Goal: Information Seeking & Learning: Learn about a topic

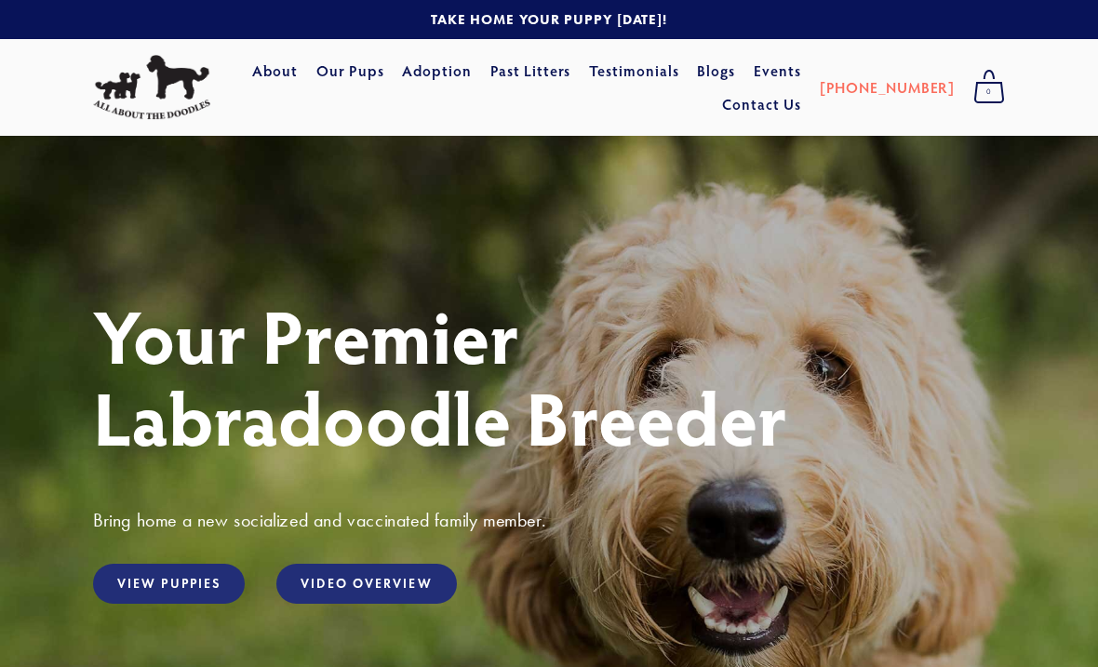
click at [384, 73] on link "Our Pups" at bounding box center [350, 71] width 68 height 34
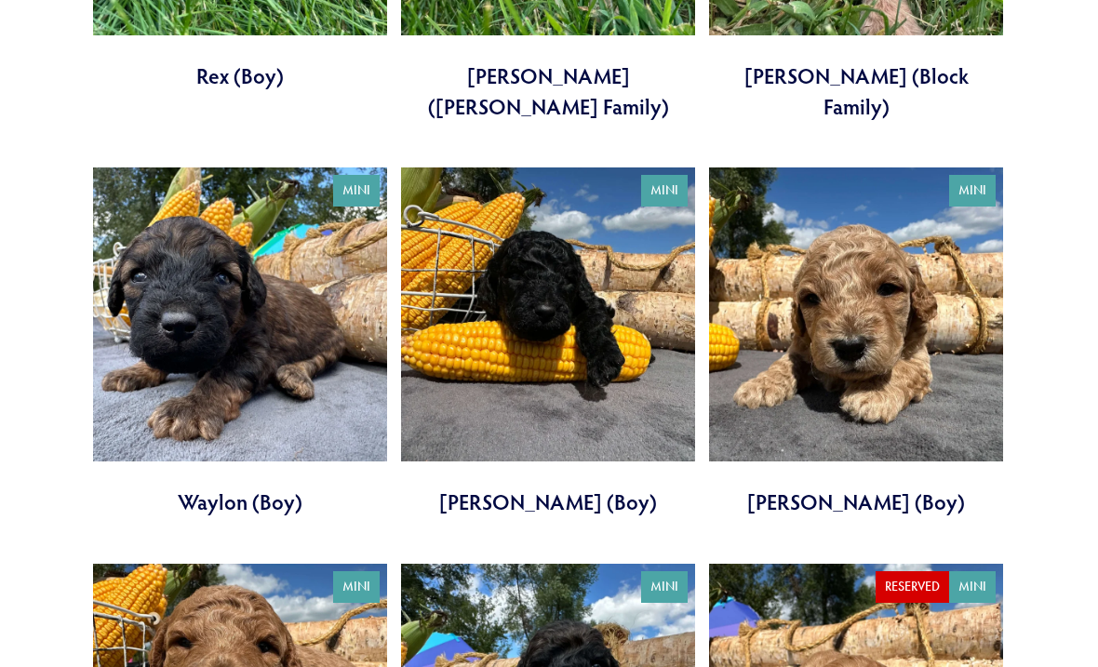
scroll to position [3435, 0]
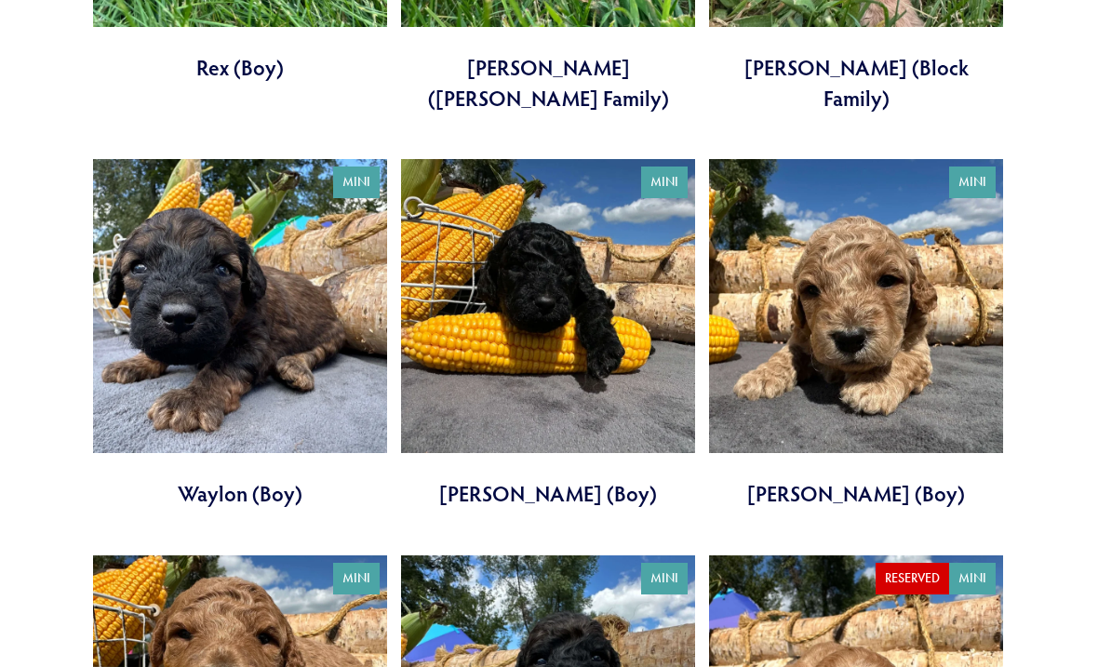
click at [572, 348] on link at bounding box center [548, 335] width 294 height 350
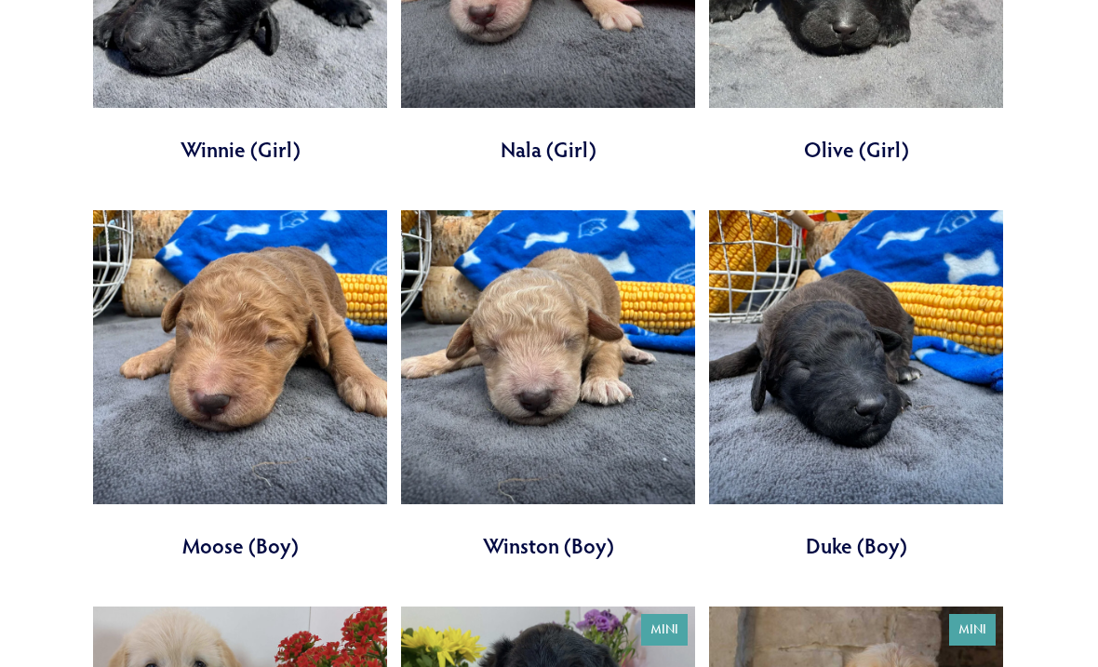
scroll to position [4970, 0]
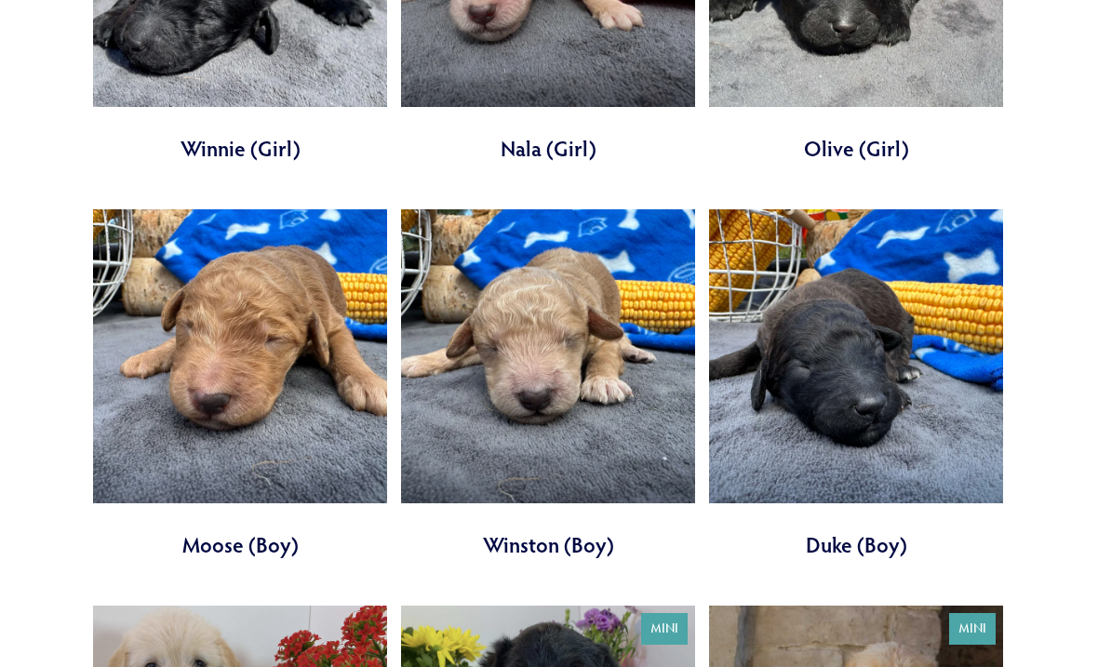
click at [227, 437] on link at bounding box center [240, 385] width 294 height 350
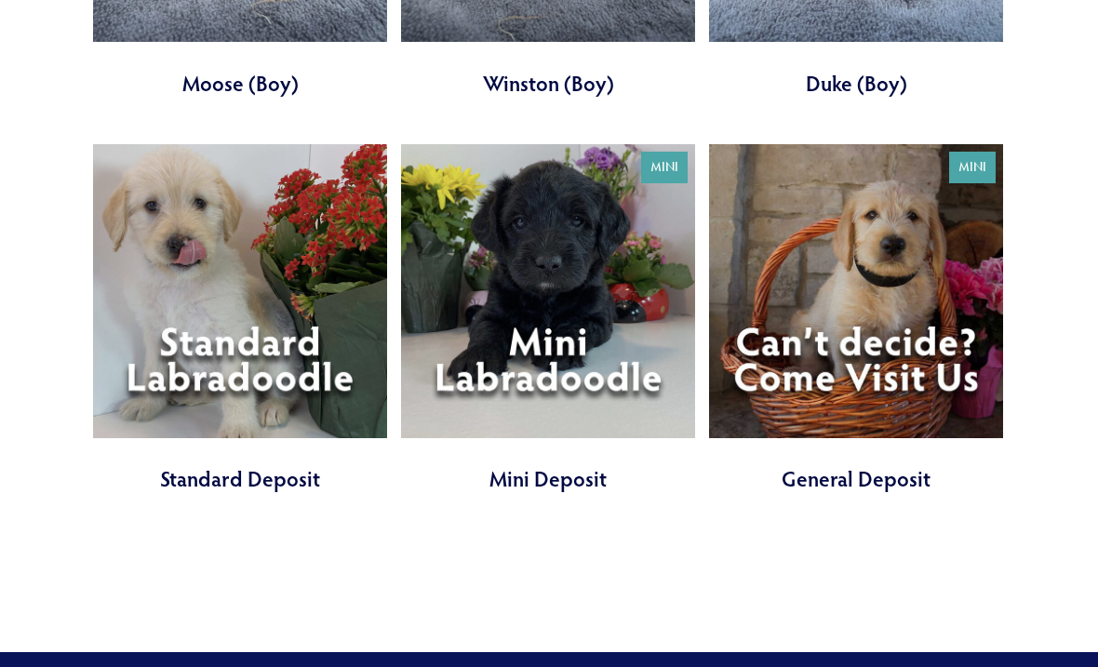
scroll to position [5448, 0]
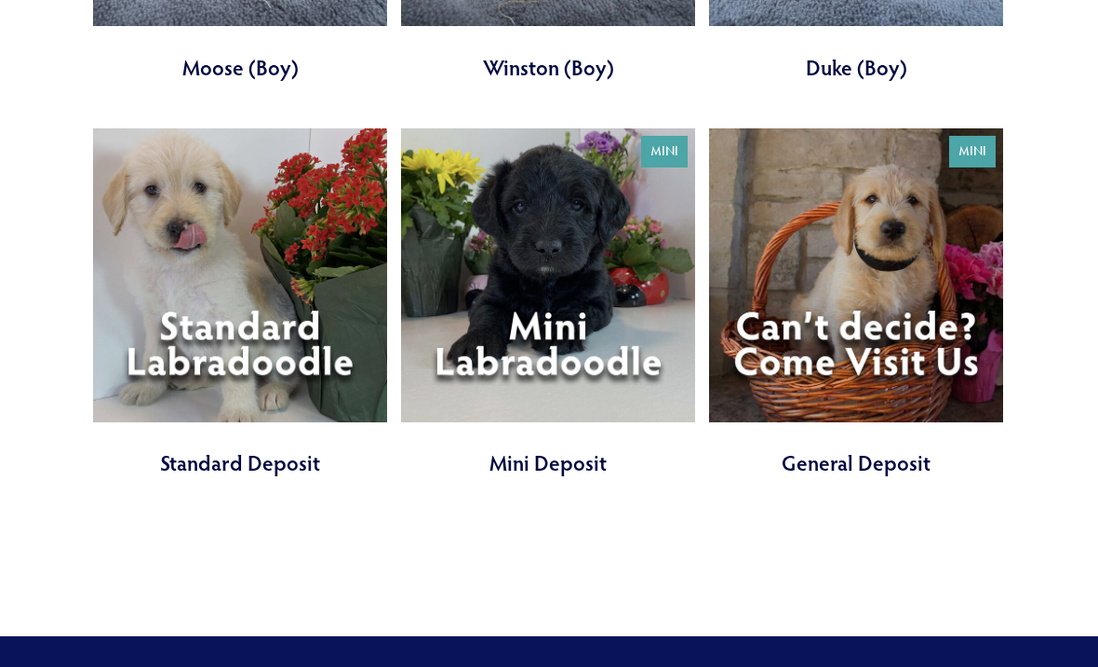
click at [803, 304] on link at bounding box center [856, 303] width 294 height 350
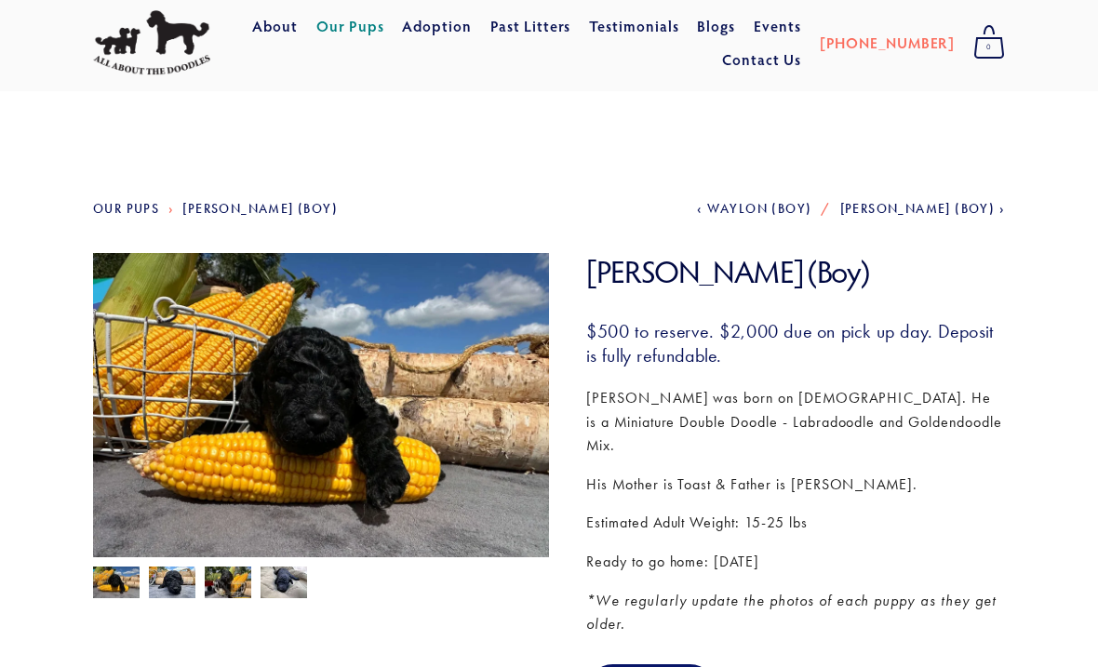
scroll to position [46, 0]
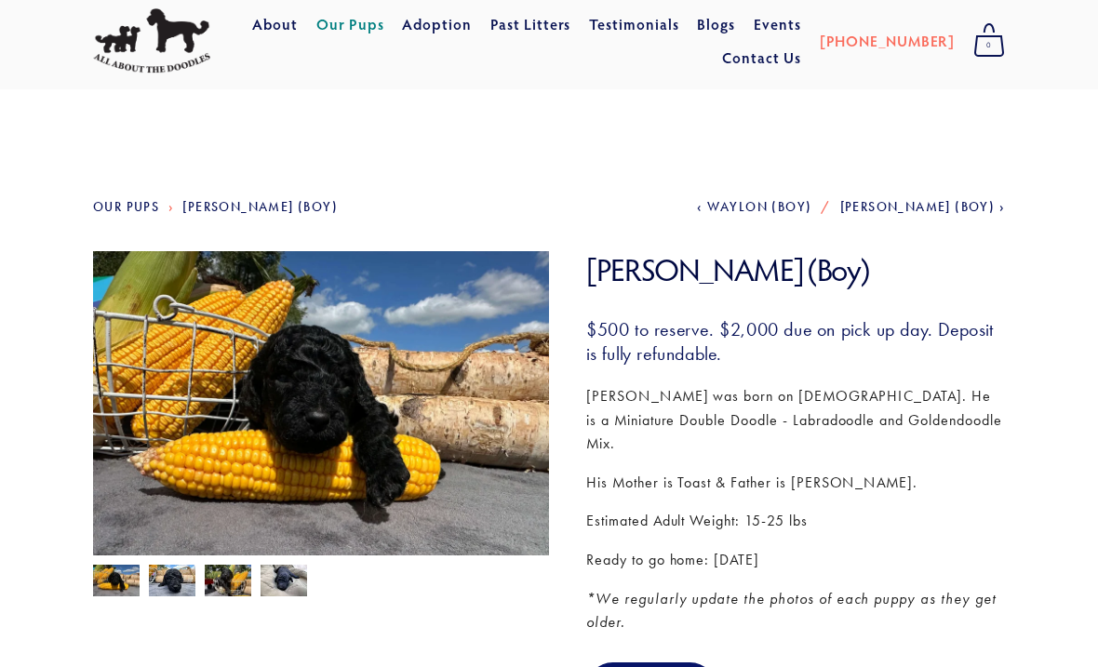
click at [295, 581] on img at bounding box center [284, 581] width 47 height 35
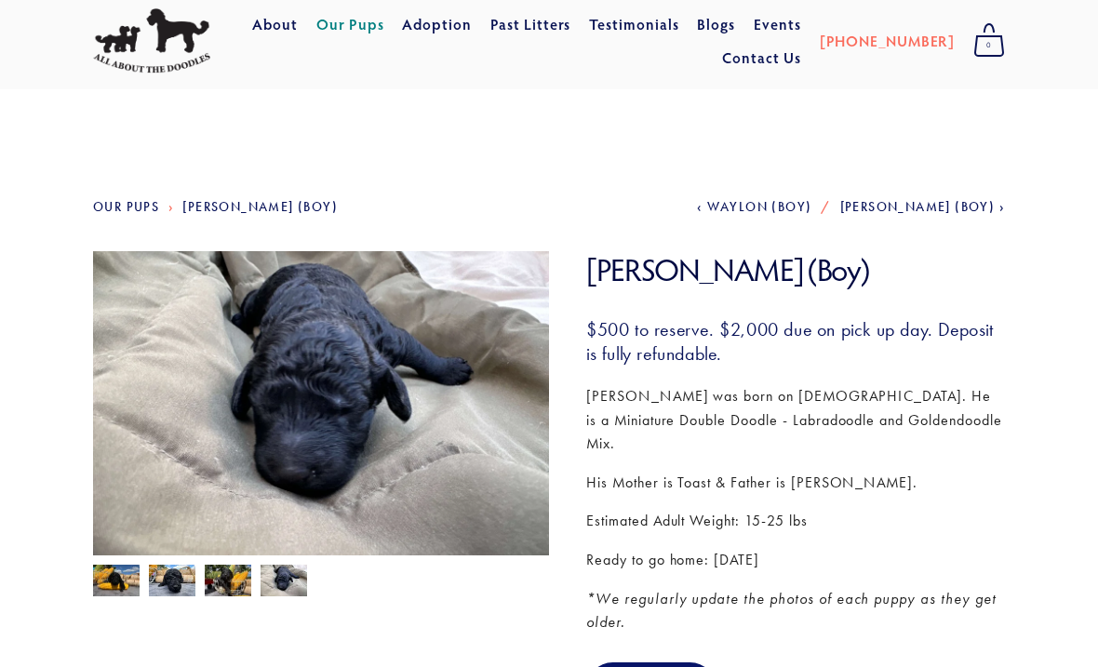
scroll to position [47, 0]
click at [243, 580] on img at bounding box center [228, 582] width 47 height 35
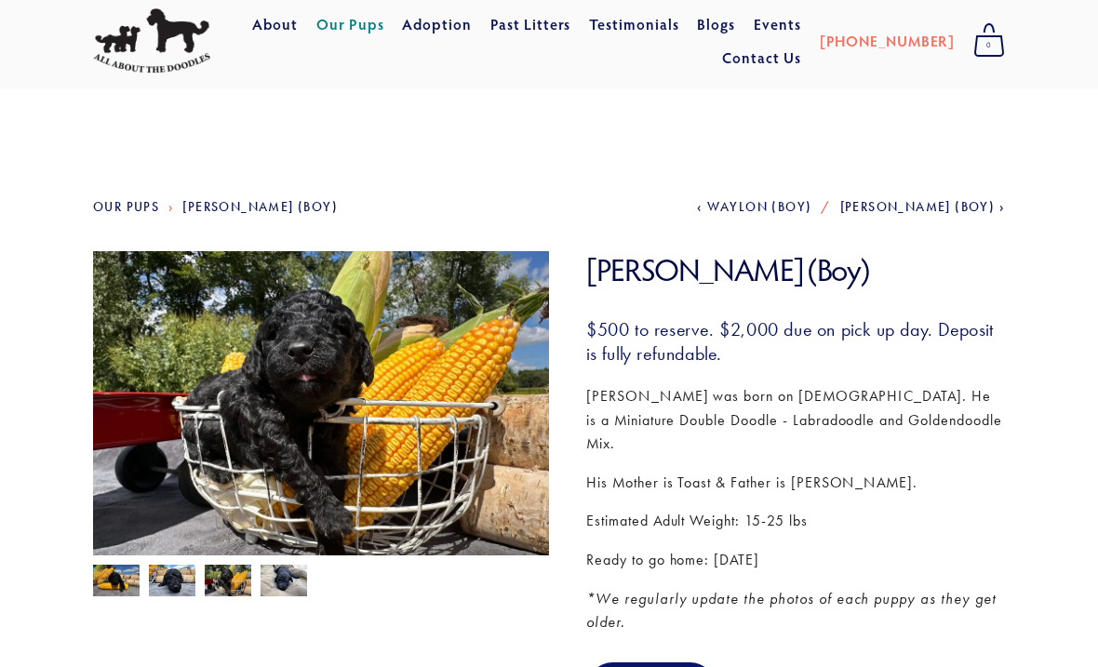
click at [188, 585] on img at bounding box center [172, 580] width 47 height 35
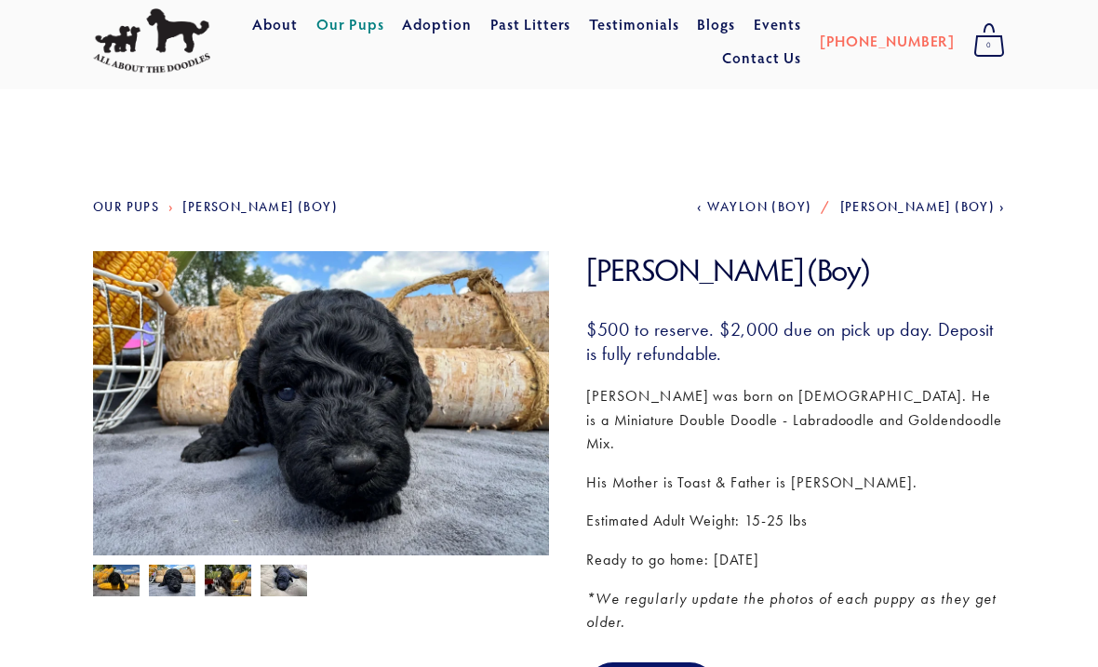
click at [101, 583] on img at bounding box center [116, 582] width 47 height 35
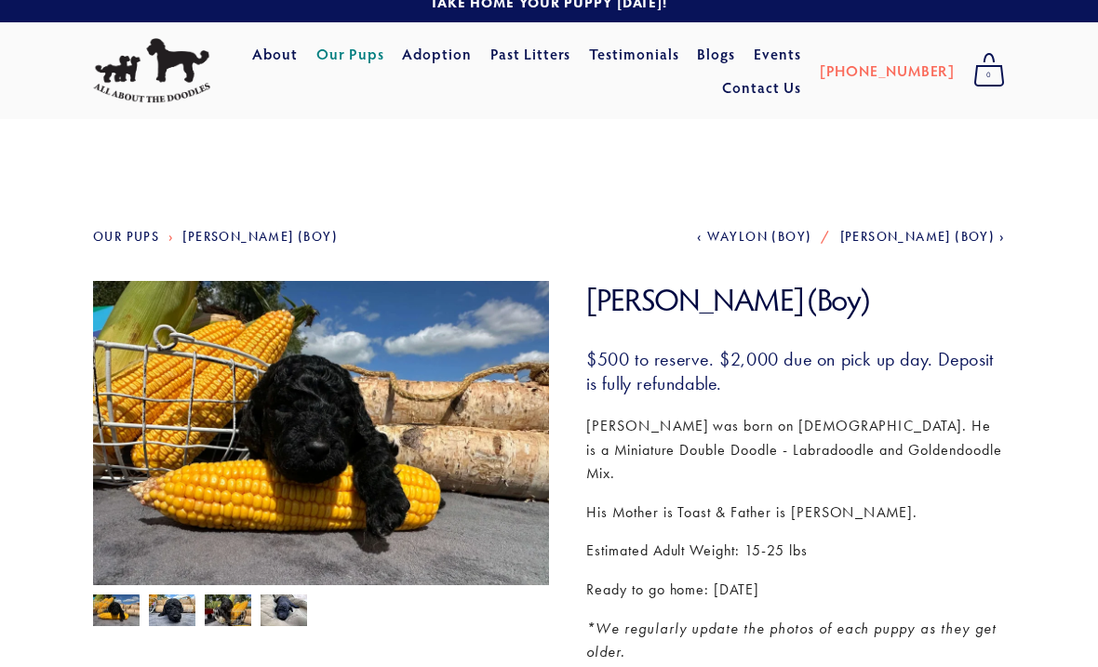
scroll to position [0, 0]
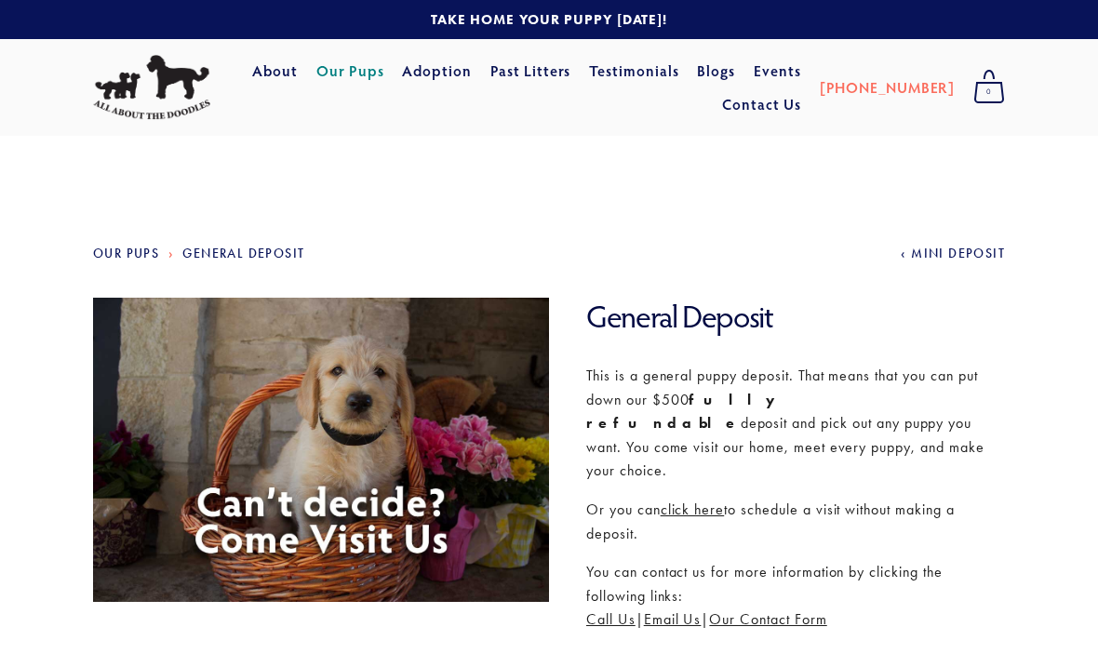
click at [123, 262] on link "Our Pups" at bounding box center [126, 254] width 66 height 16
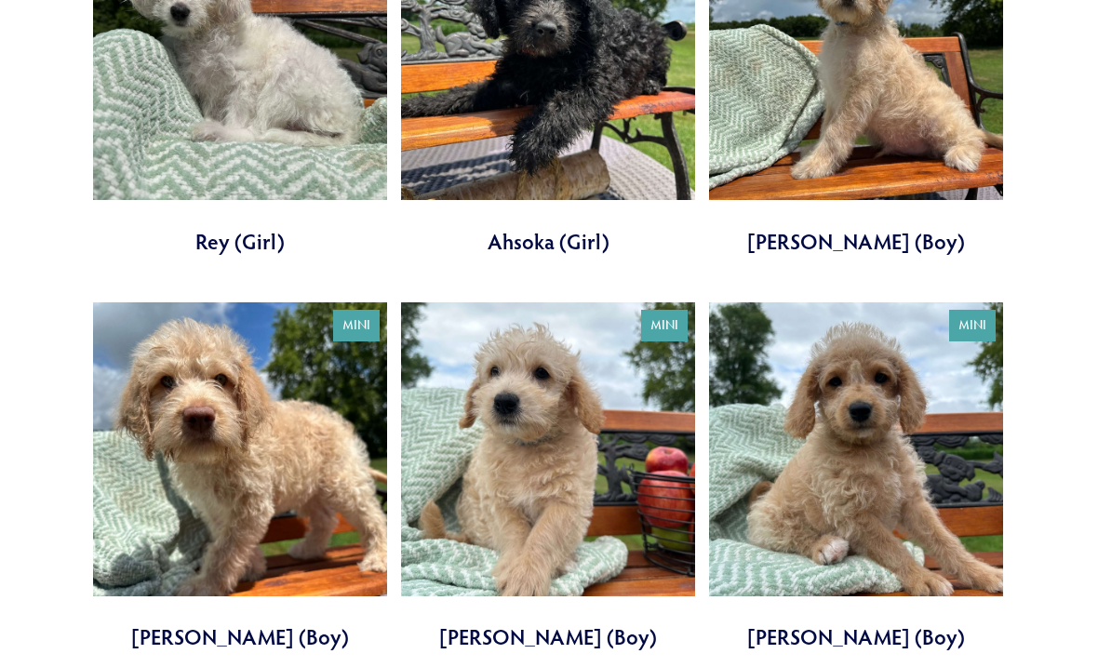
scroll to position [883, 0]
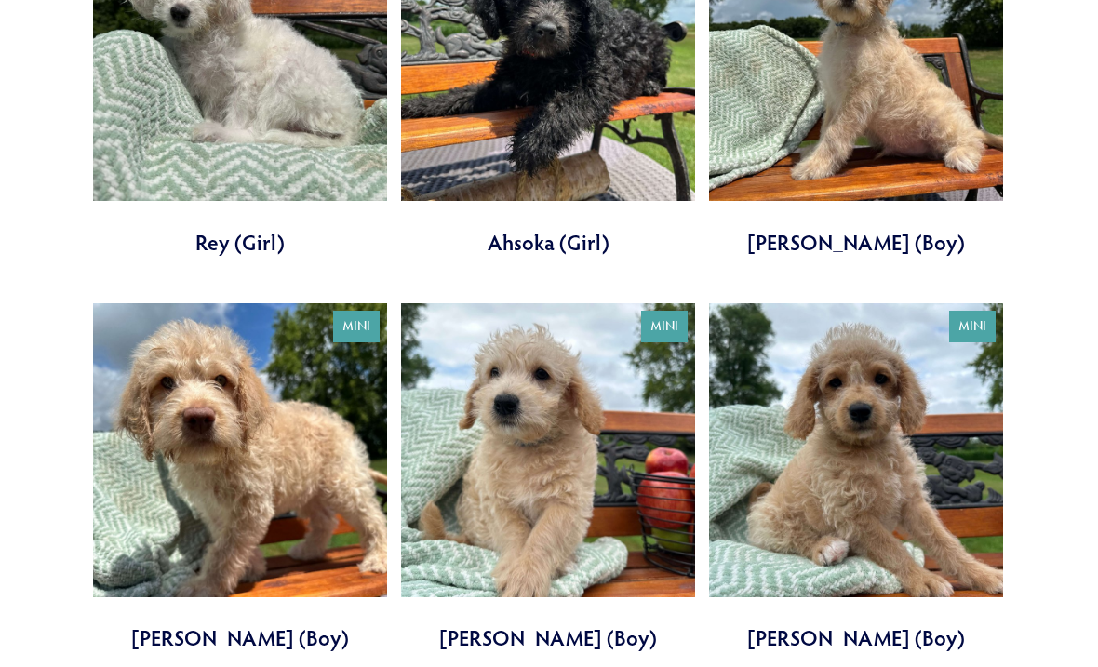
click at [216, 583] on link at bounding box center [240, 478] width 294 height 350
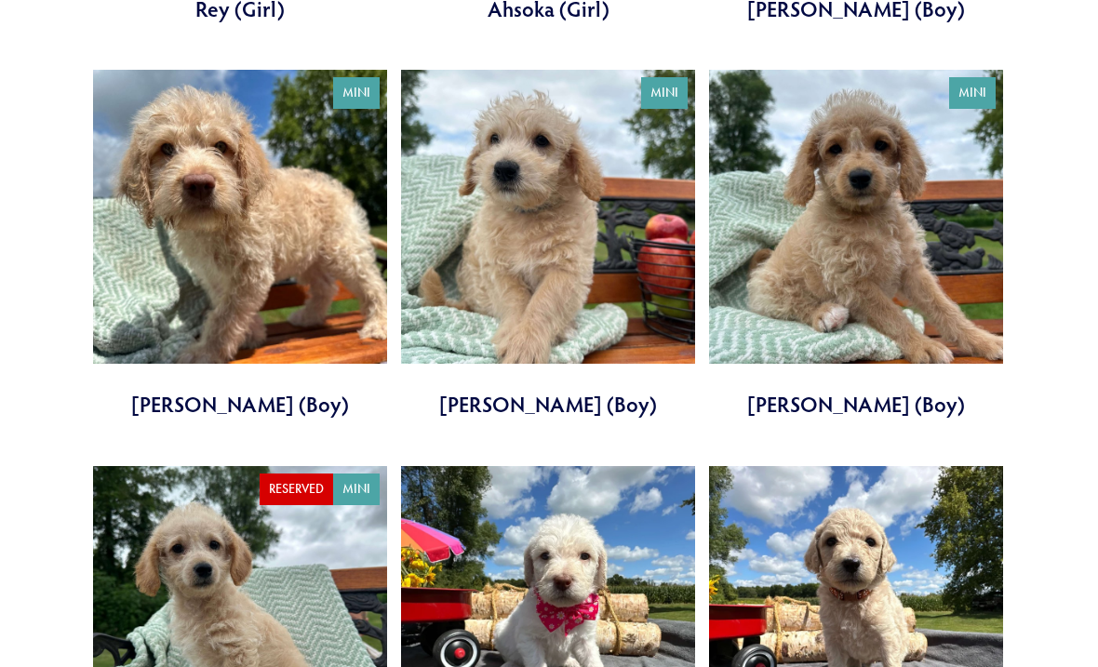
scroll to position [1116, 0]
click at [890, 288] on link at bounding box center [856, 246] width 294 height 350
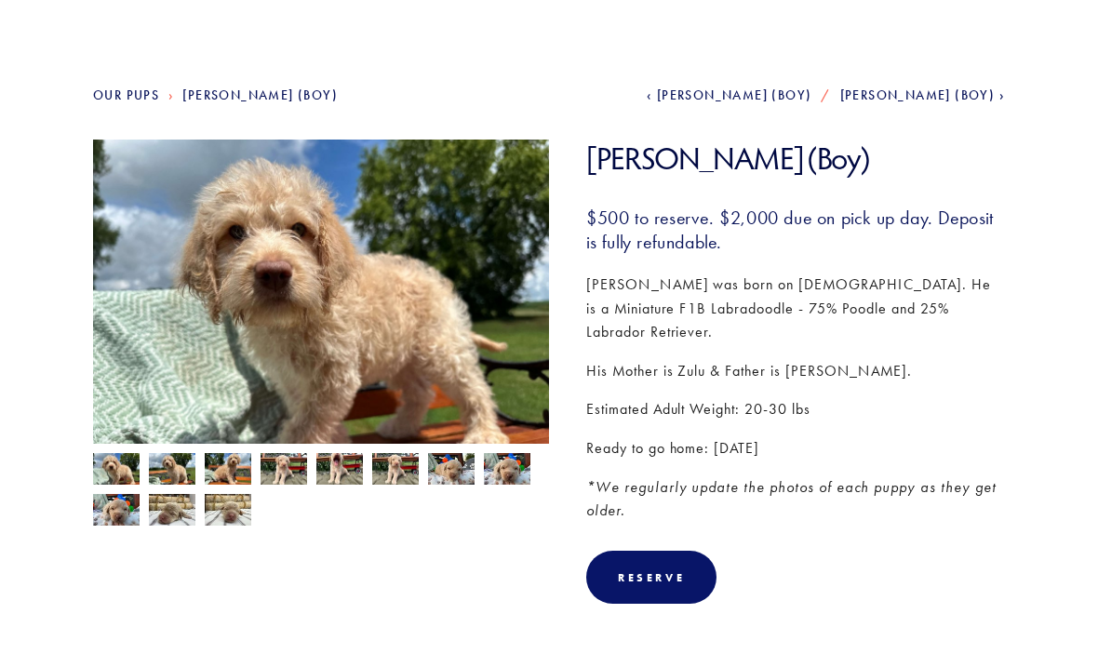
scroll to position [158, 0]
click at [522, 335] on img at bounding box center [321, 311] width 456 height 343
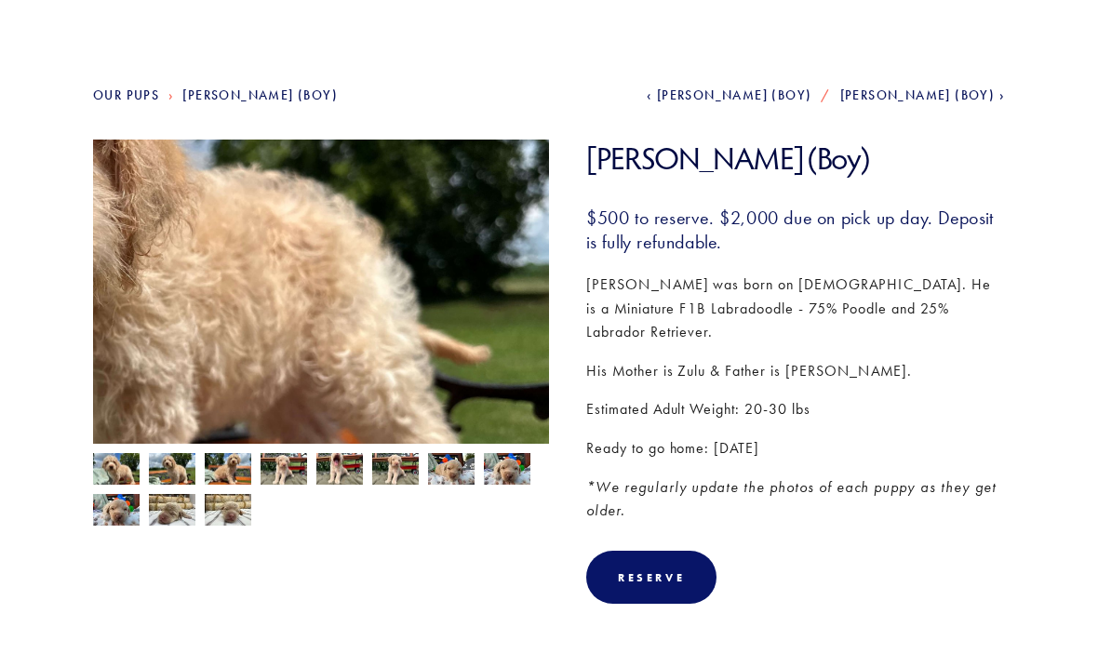
click at [524, 343] on img at bounding box center [321, 311] width 456 height 343
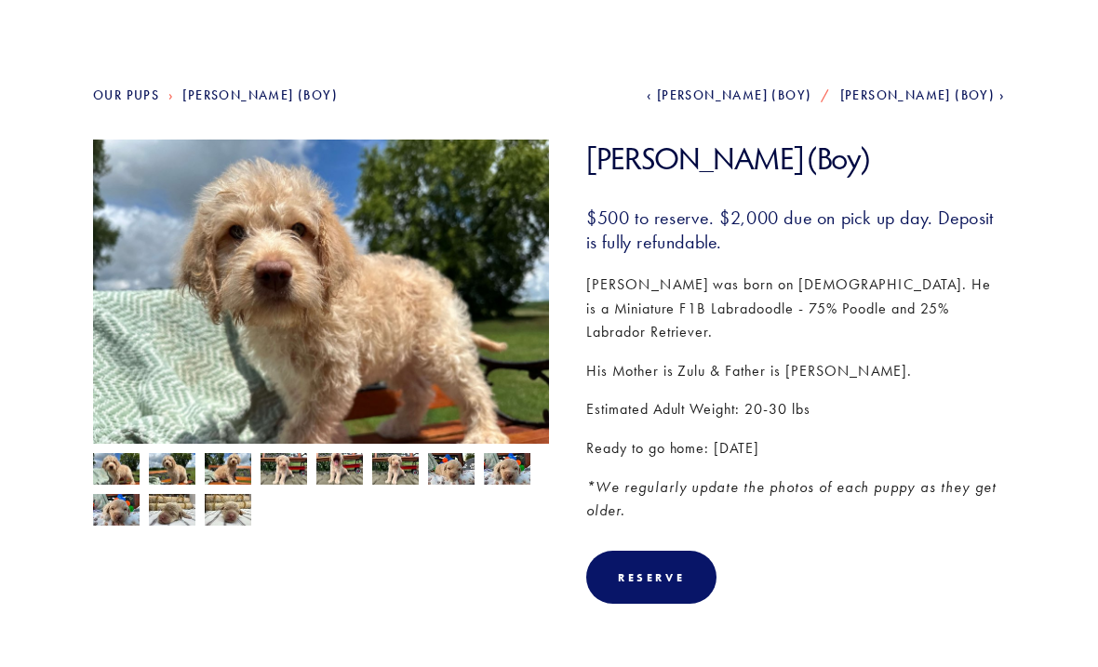
click at [525, 312] on img at bounding box center [321, 311] width 456 height 343
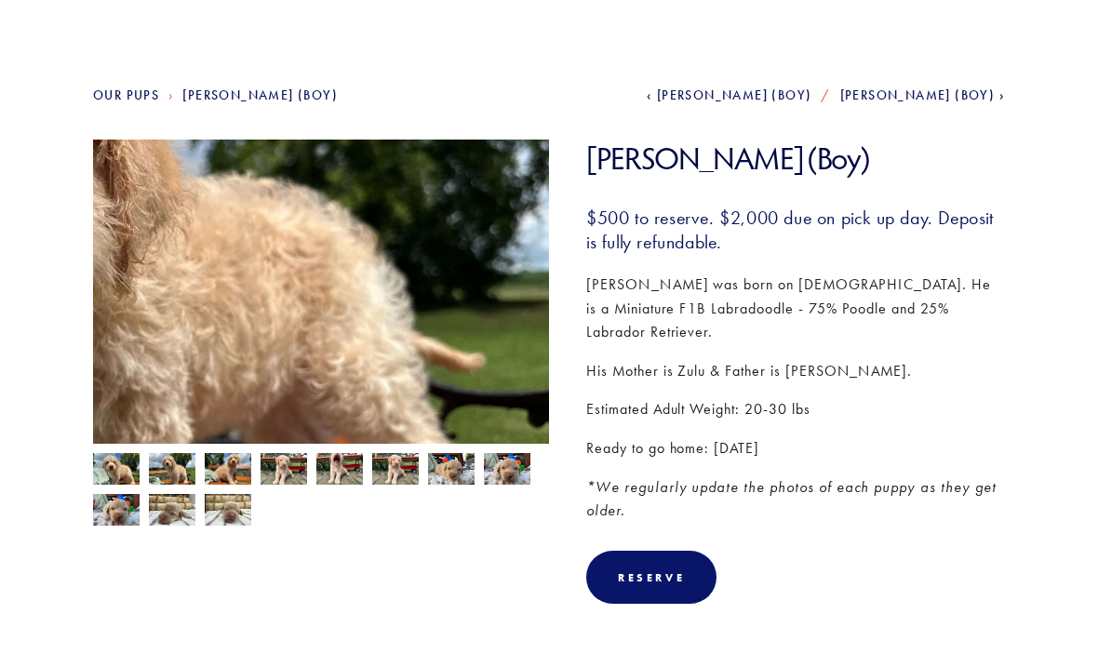
click at [530, 336] on img at bounding box center [321, 311] width 456 height 343
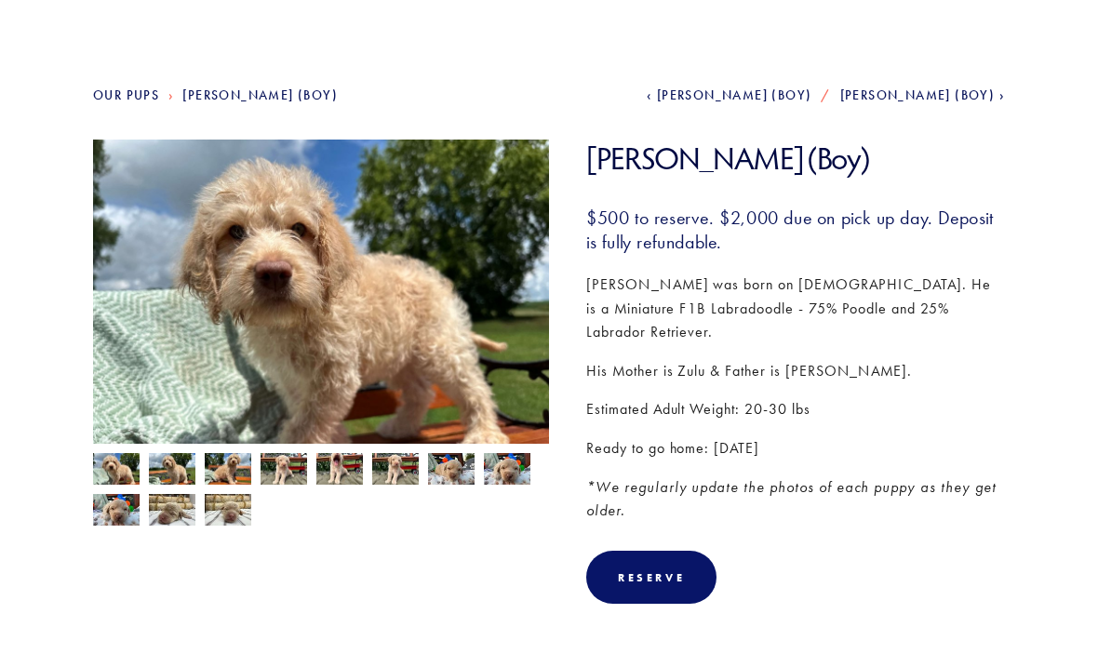
click at [343, 472] on img at bounding box center [339, 470] width 47 height 35
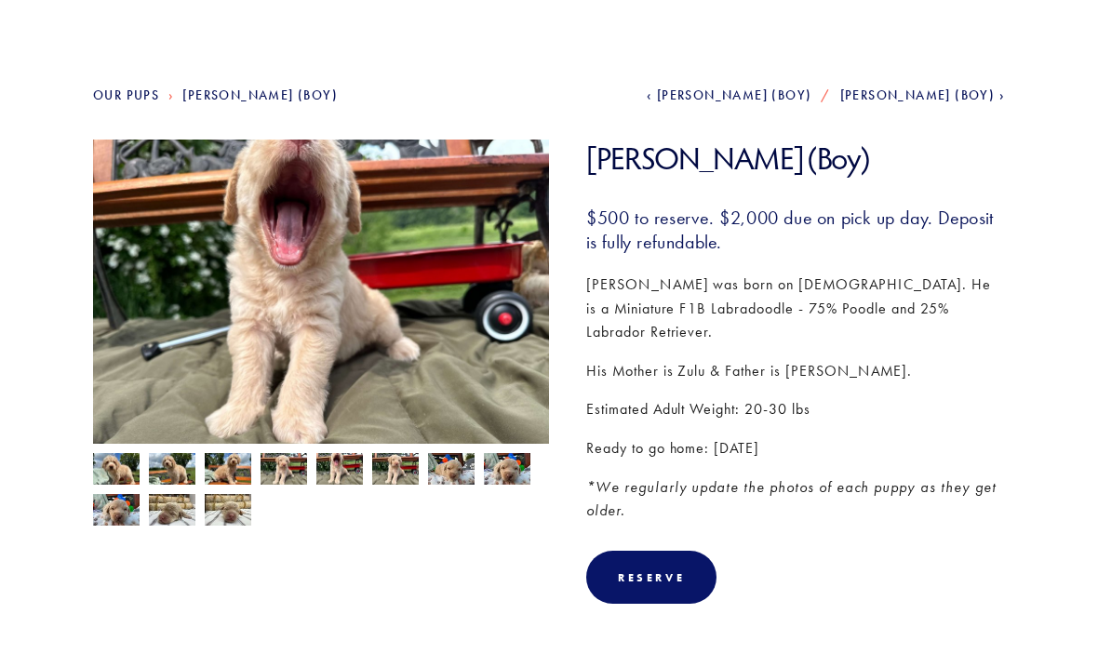
click at [404, 464] on img at bounding box center [395, 470] width 47 height 35
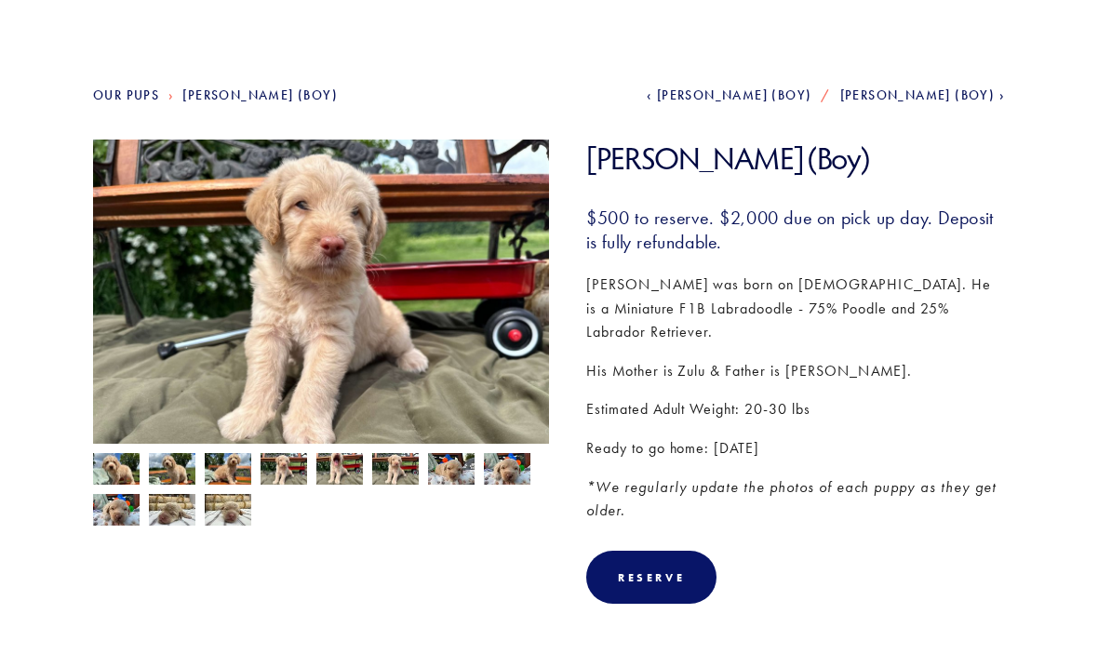
click at [451, 472] on img at bounding box center [451, 468] width 47 height 35
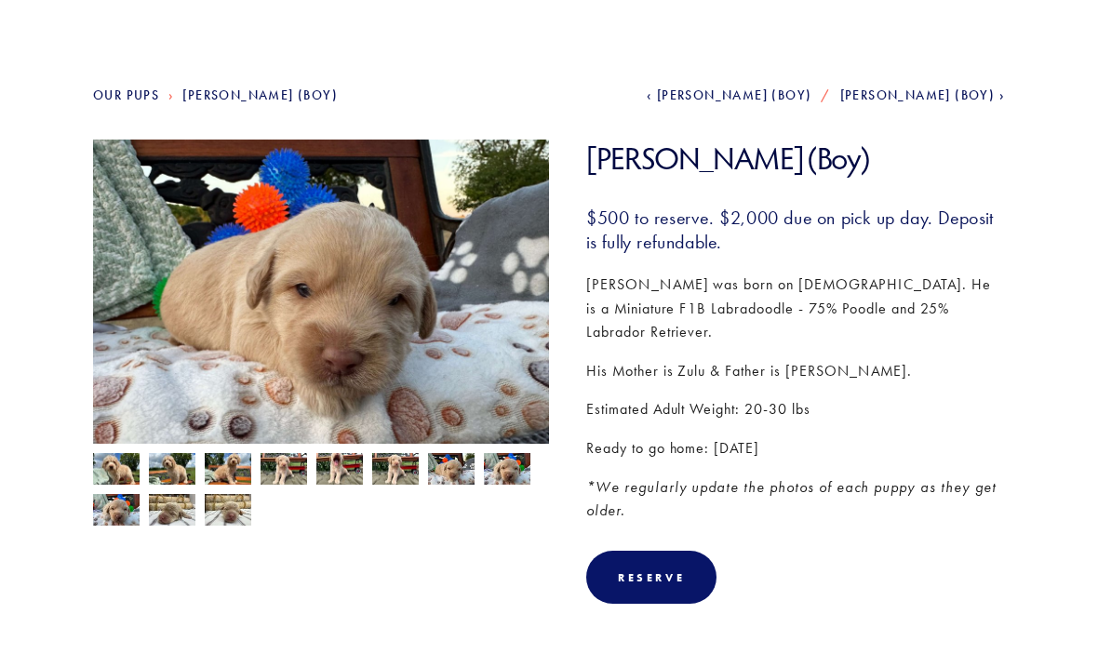
click at [525, 474] on img at bounding box center [507, 468] width 47 height 35
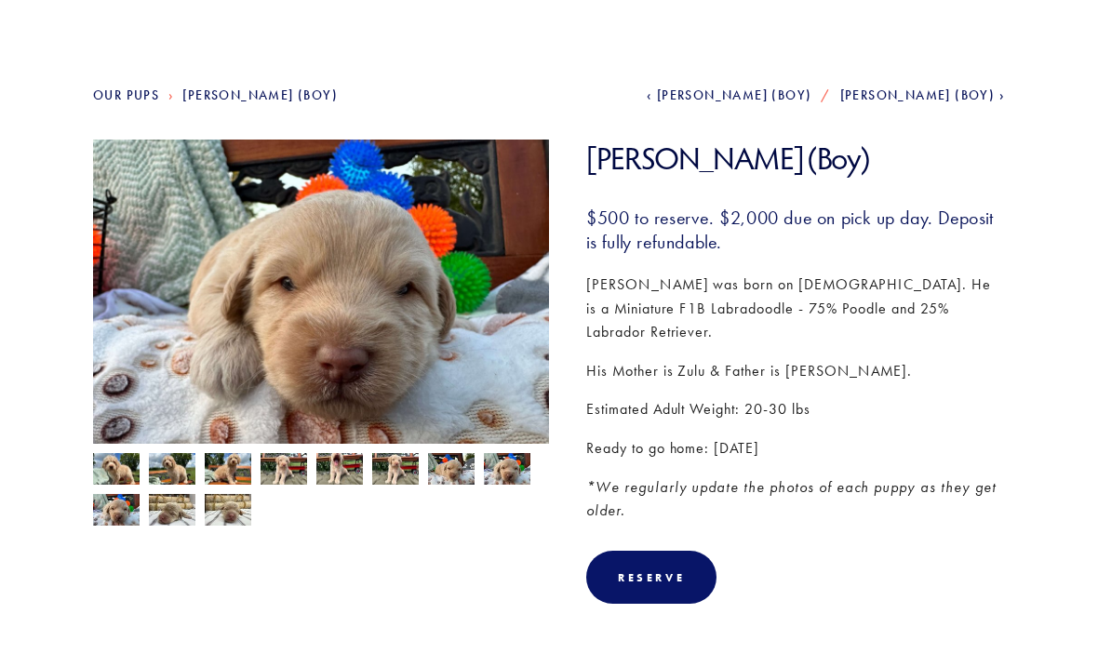
click at [96, 520] on img at bounding box center [116, 509] width 47 height 35
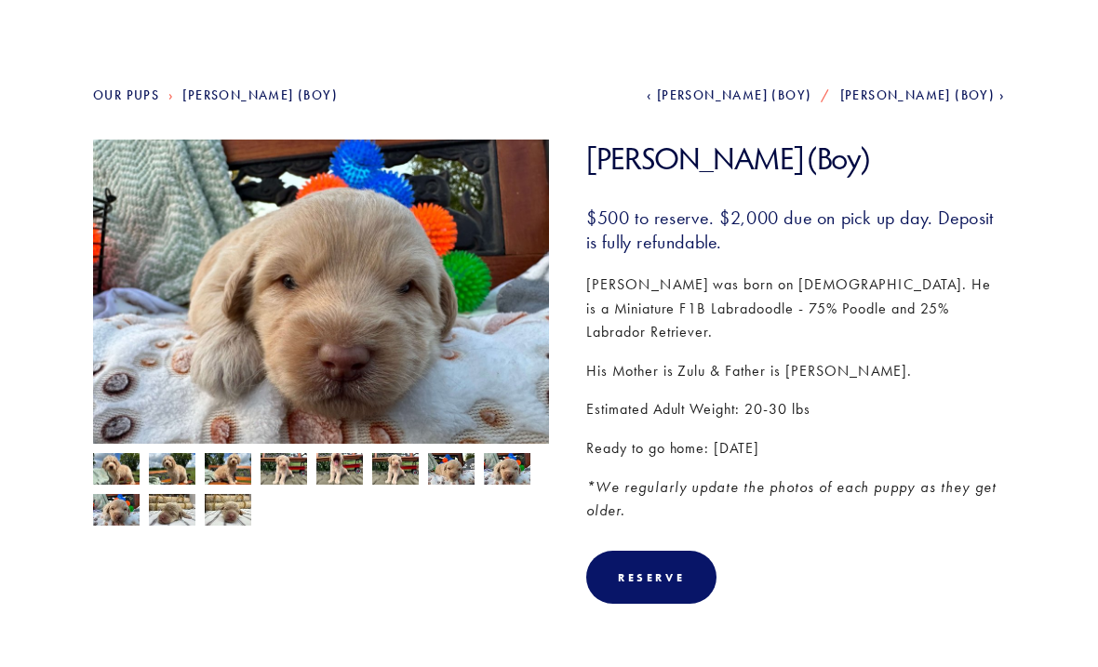
click at [157, 518] on img at bounding box center [172, 509] width 47 height 35
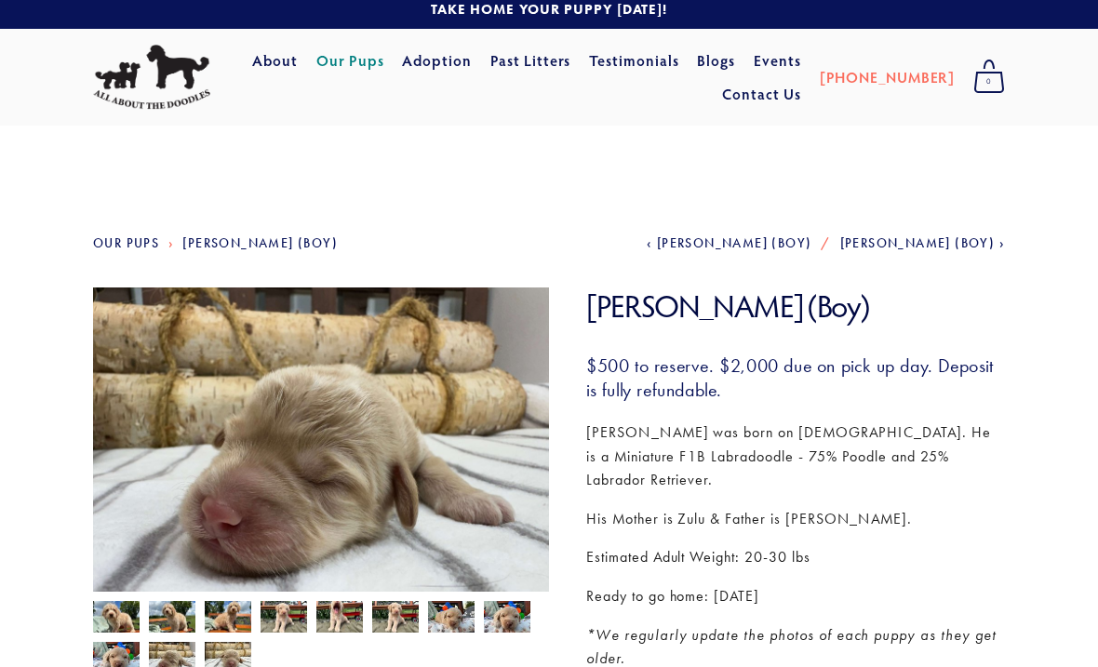
scroll to position [0, 0]
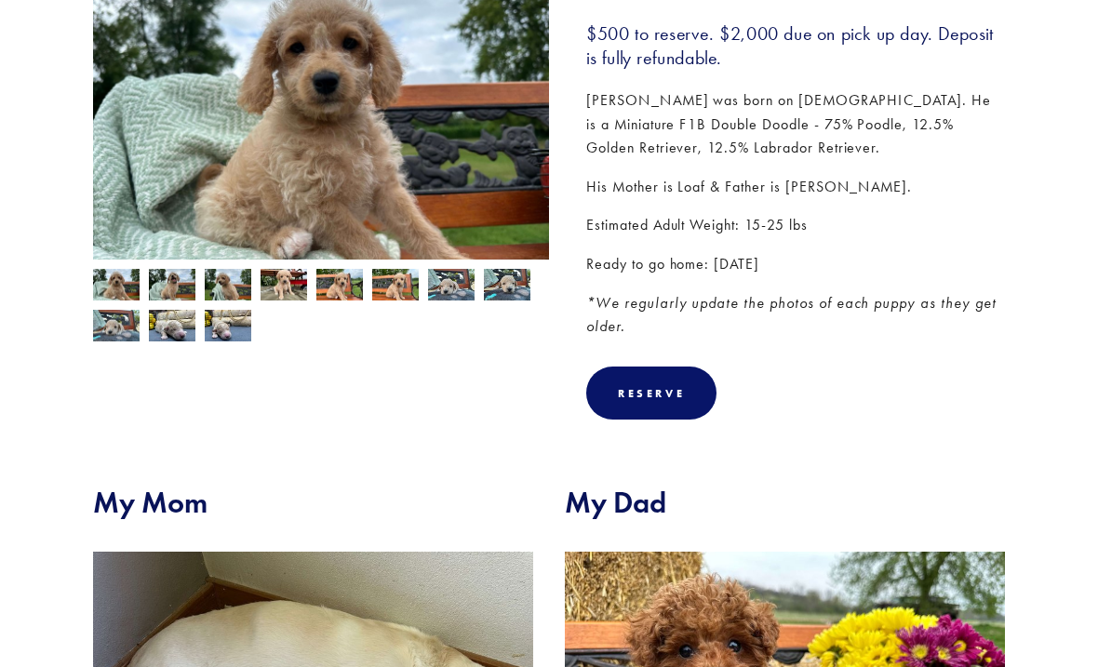
scroll to position [331, 0]
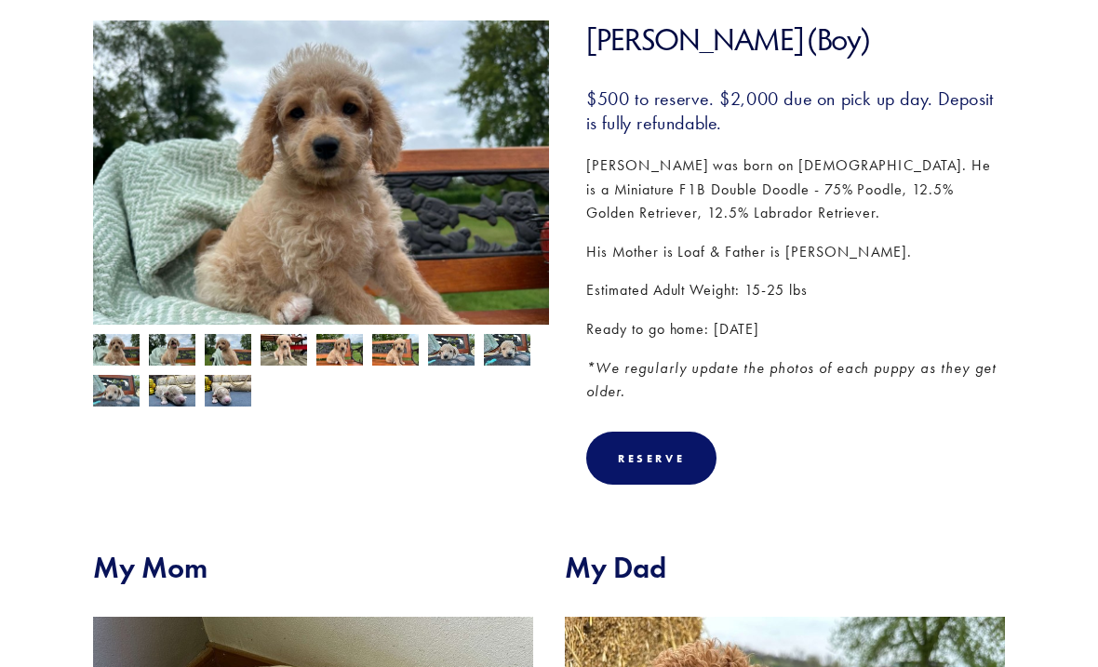
scroll to position [274, 0]
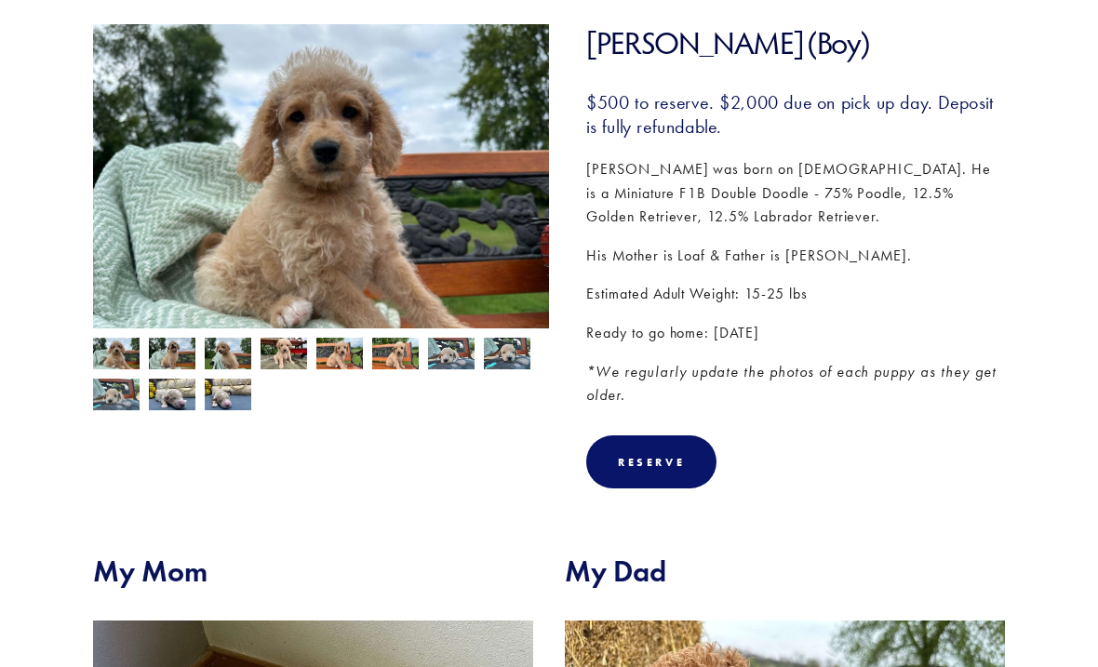
click at [72, 514] on section "Our Pups Bingaman (Boy) Previous Hayden (Boy) Next Honeybun (Girl) Bingaman (Bo…" at bounding box center [549, 470] width 1098 height 1217
click at [166, 357] on img at bounding box center [172, 355] width 47 height 35
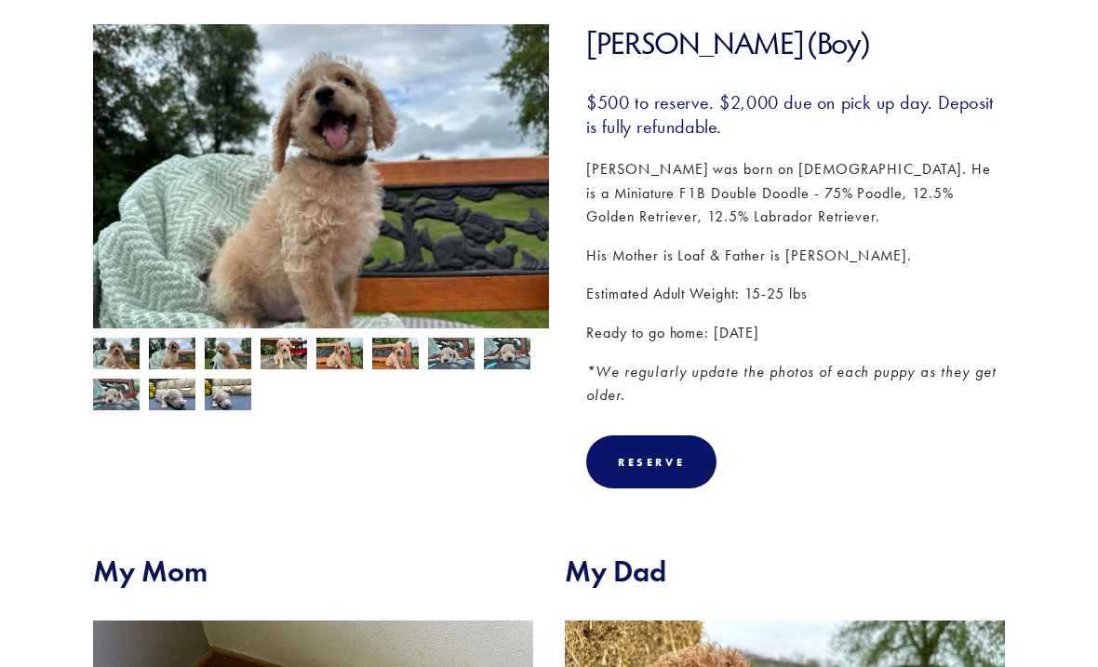
click at [226, 357] on img at bounding box center [228, 355] width 47 height 35
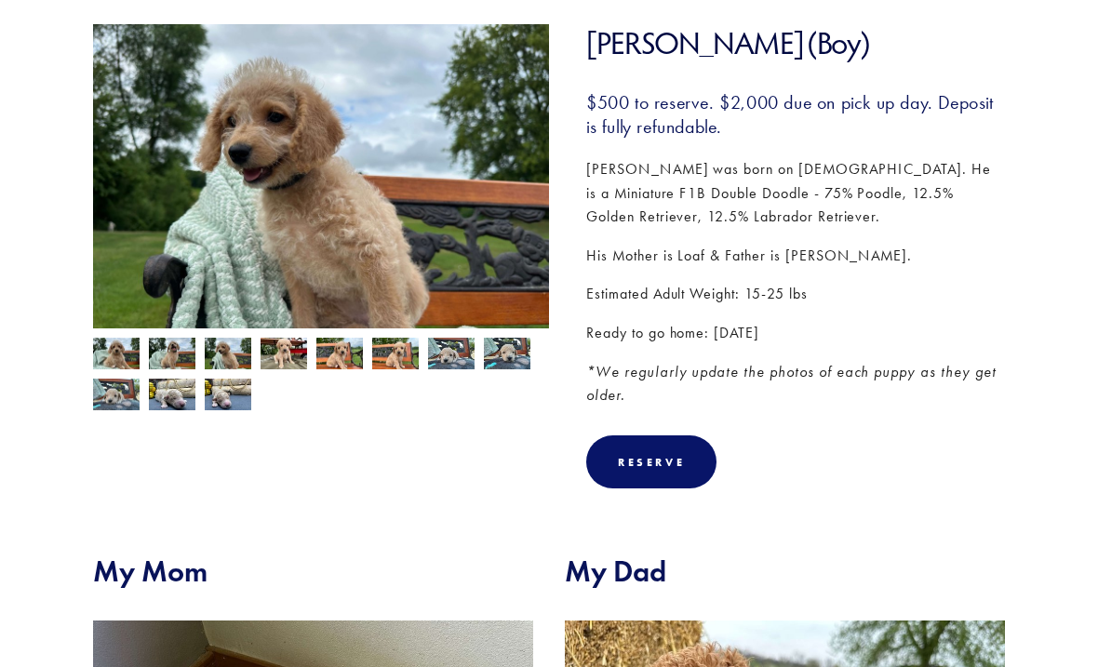
click at [272, 358] on img at bounding box center [284, 355] width 47 height 35
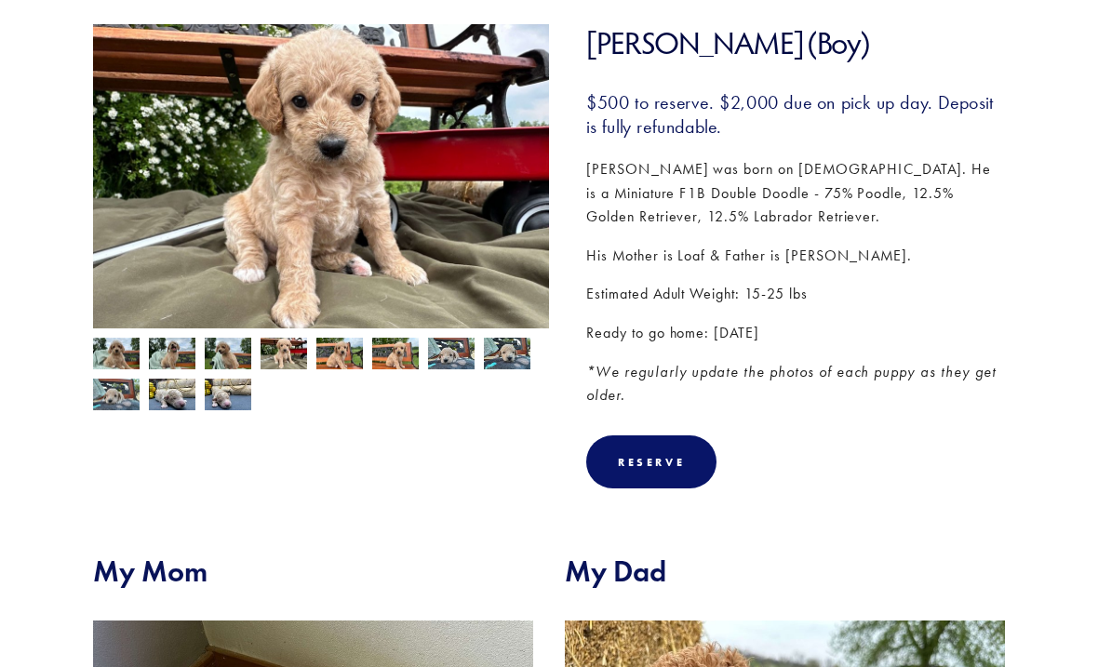
click at [321, 372] on img at bounding box center [339, 355] width 47 height 35
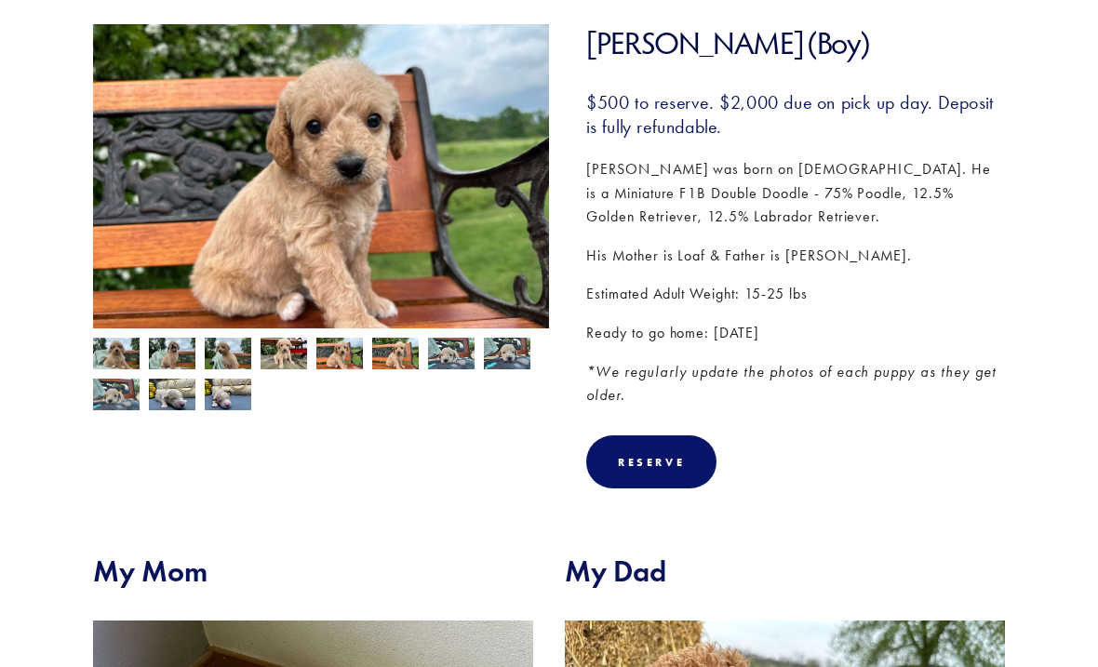
click at [384, 370] on img at bounding box center [395, 355] width 47 height 35
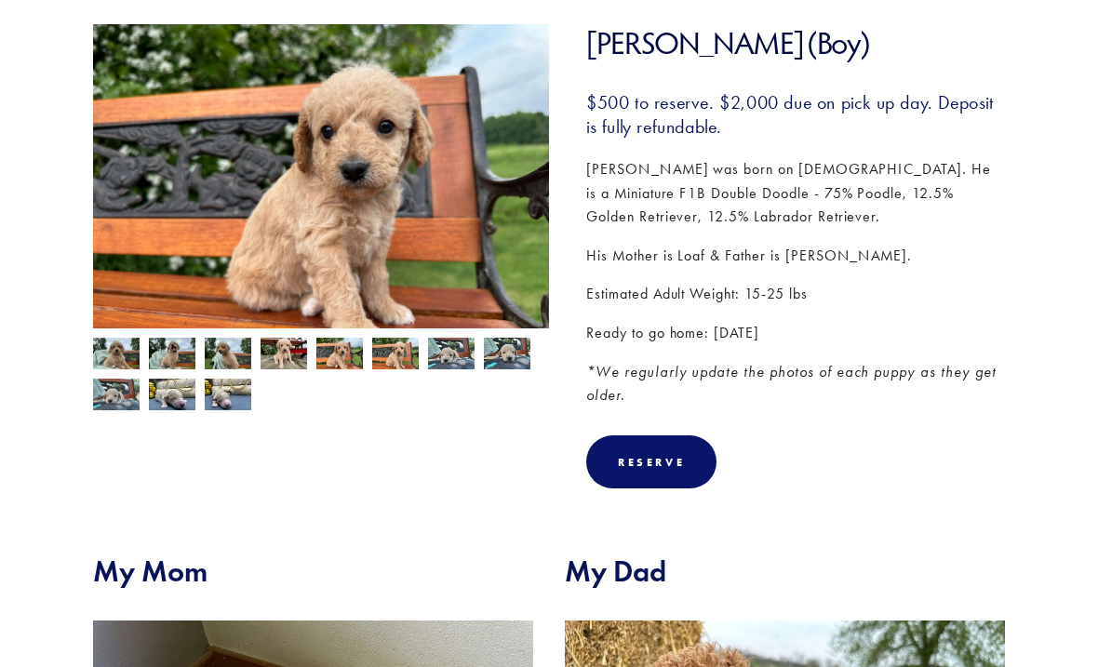
click at [451, 359] on img at bounding box center [451, 354] width 47 height 35
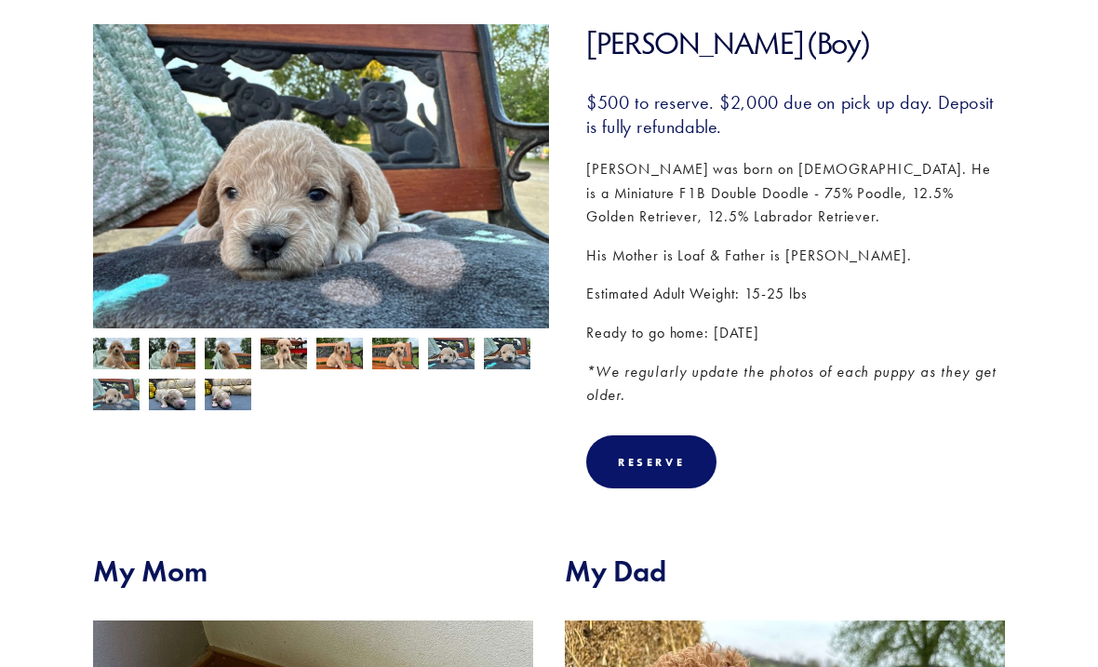
click at [501, 362] on img at bounding box center [507, 353] width 47 height 35
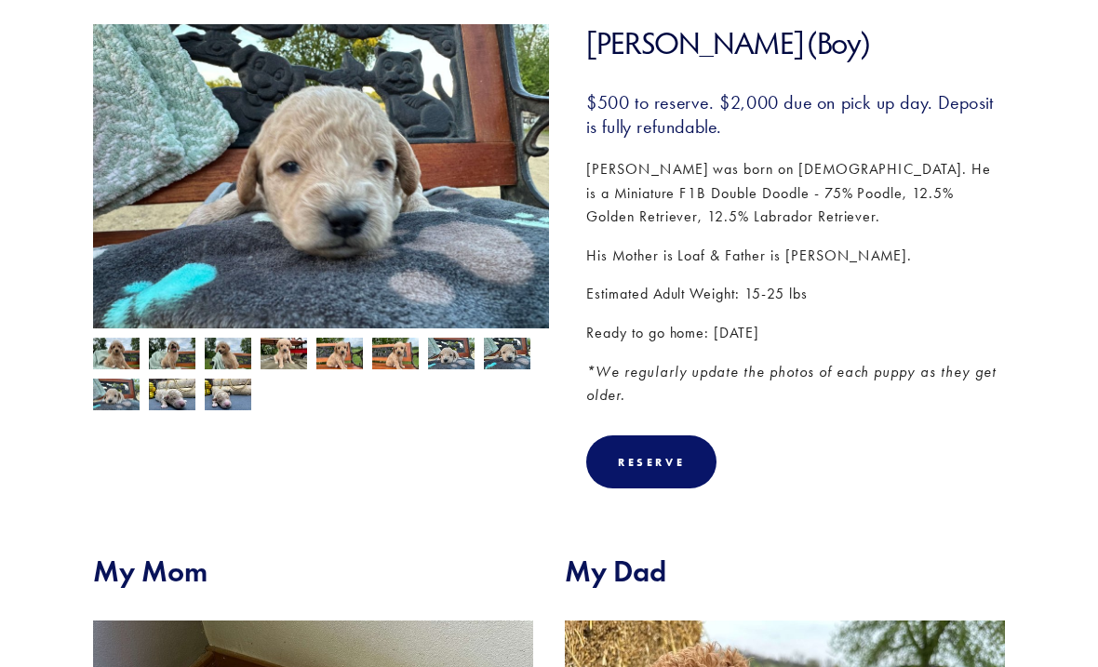
click at [116, 400] on img at bounding box center [116, 396] width 47 height 35
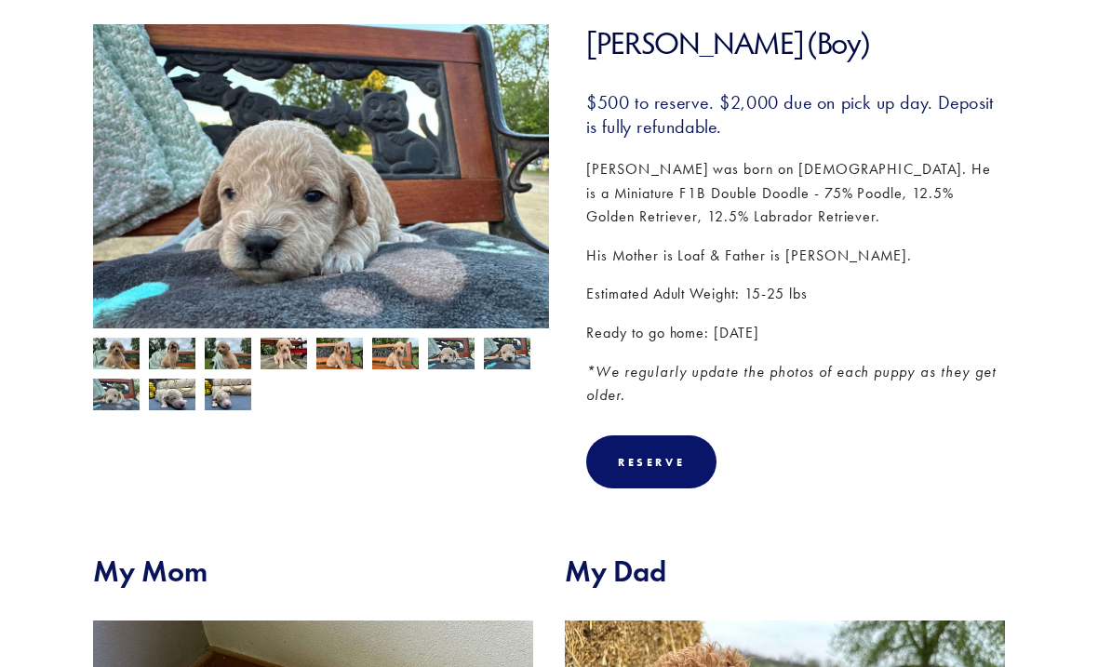
click at [156, 397] on img at bounding box center [172, 394] width 47 height 35
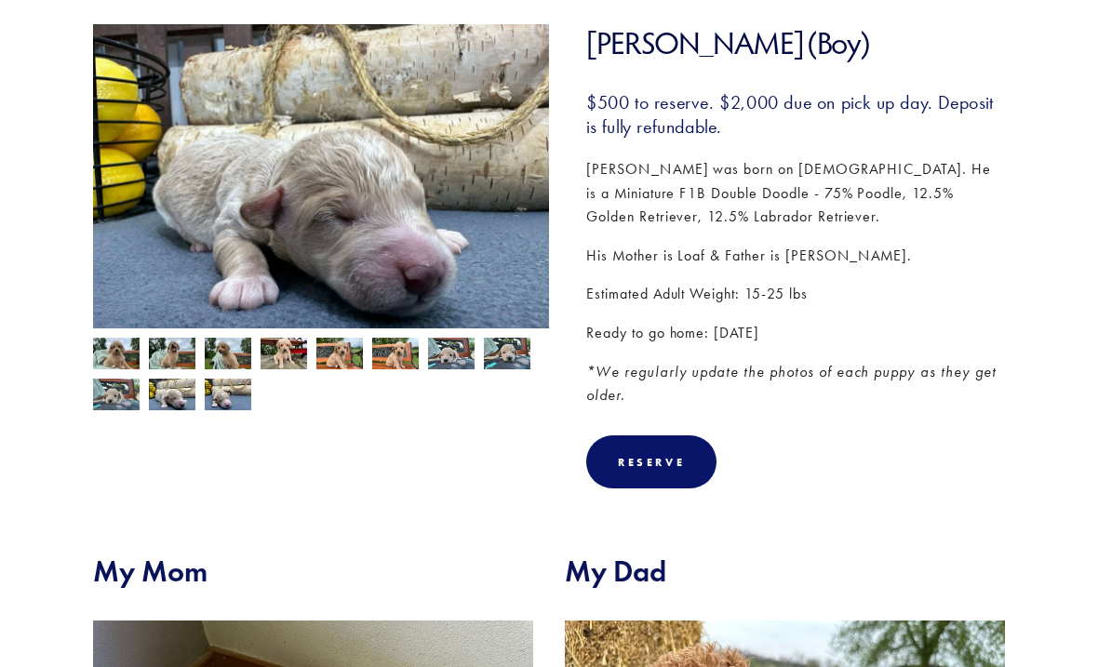
click at [211, 405] on img at bounding box center [228, 394] width 47 height 35
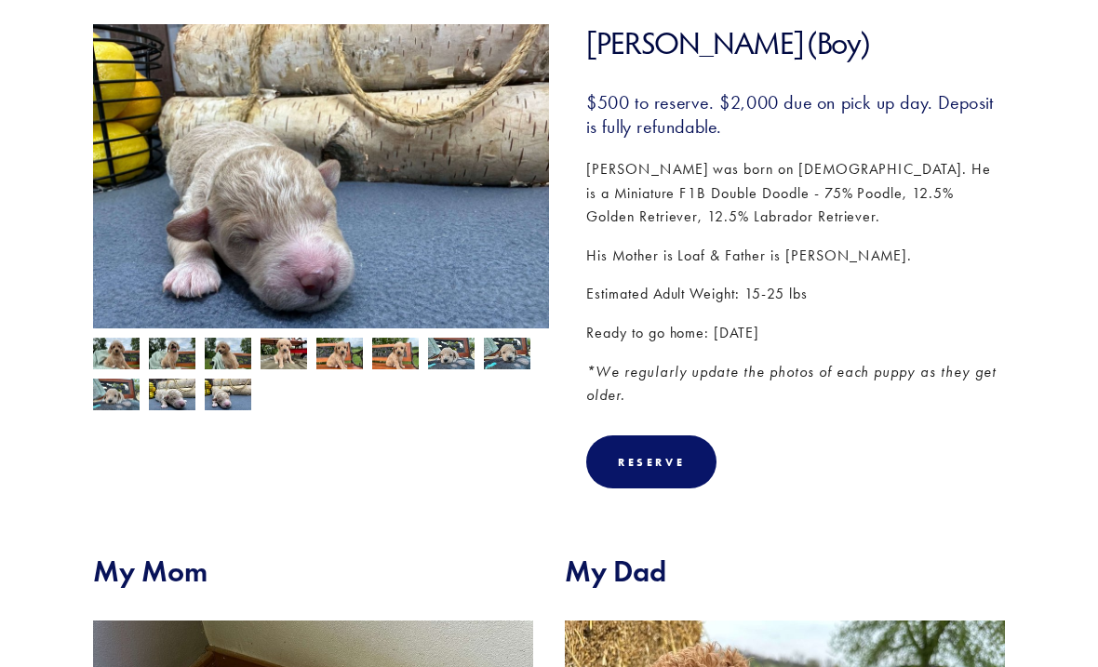
click at [100, 357] on img at bounding box center [116, 355] width 47 height 35
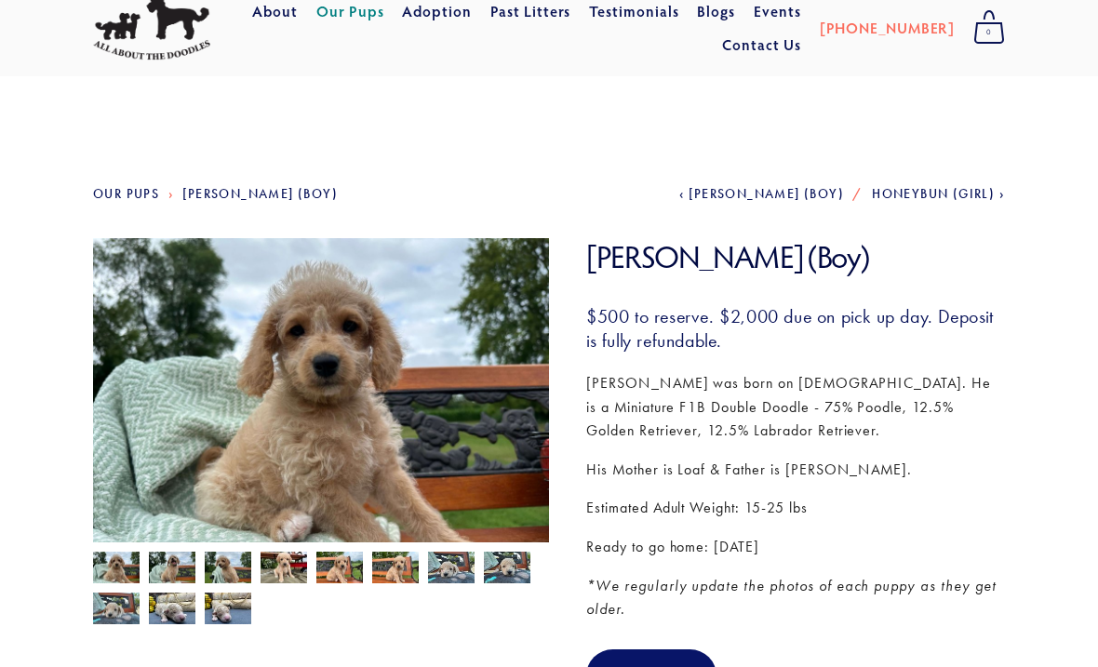
scroll to position [0, 0]
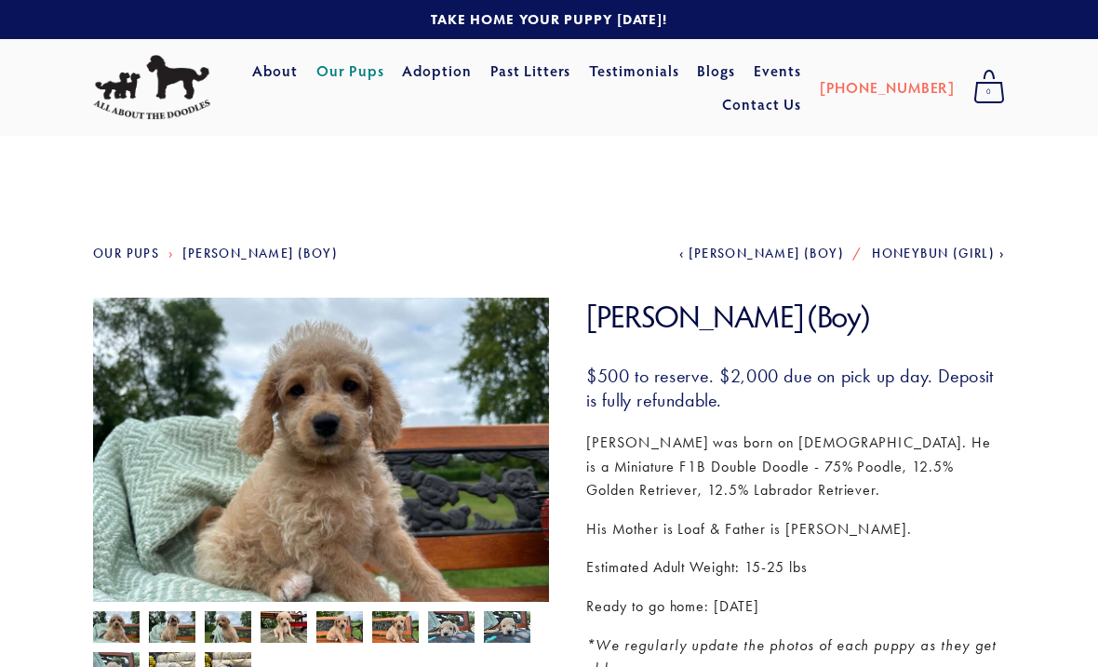
click at [666, 63] on link "Testimonials" at bounding box center [634, 71] width 90 height 34
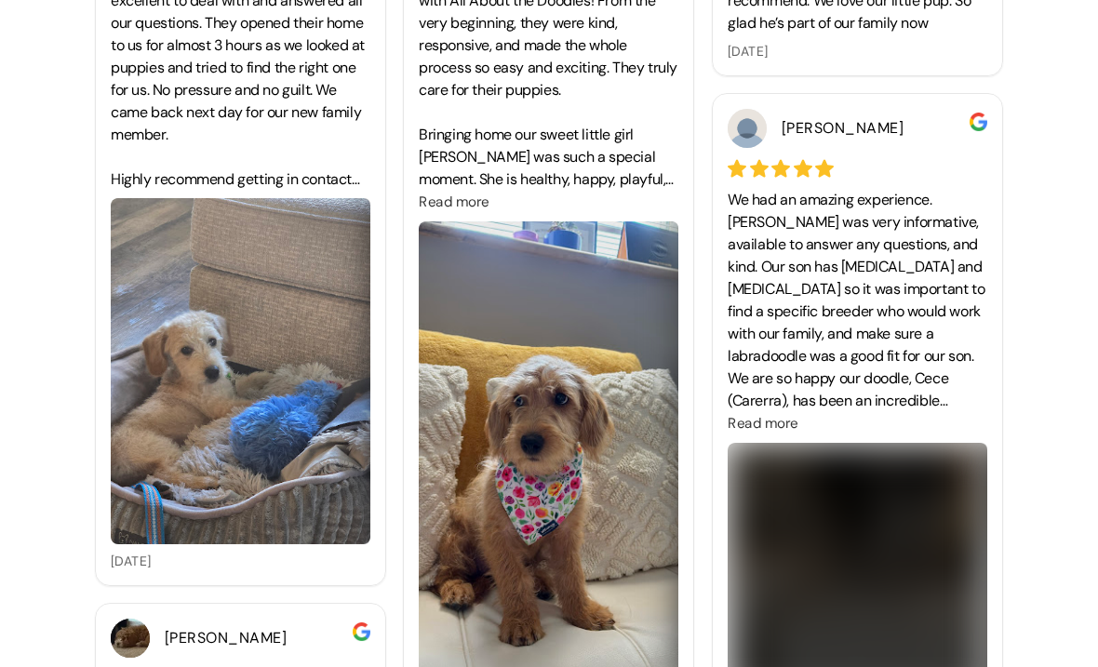
scroll to position [701, 0]
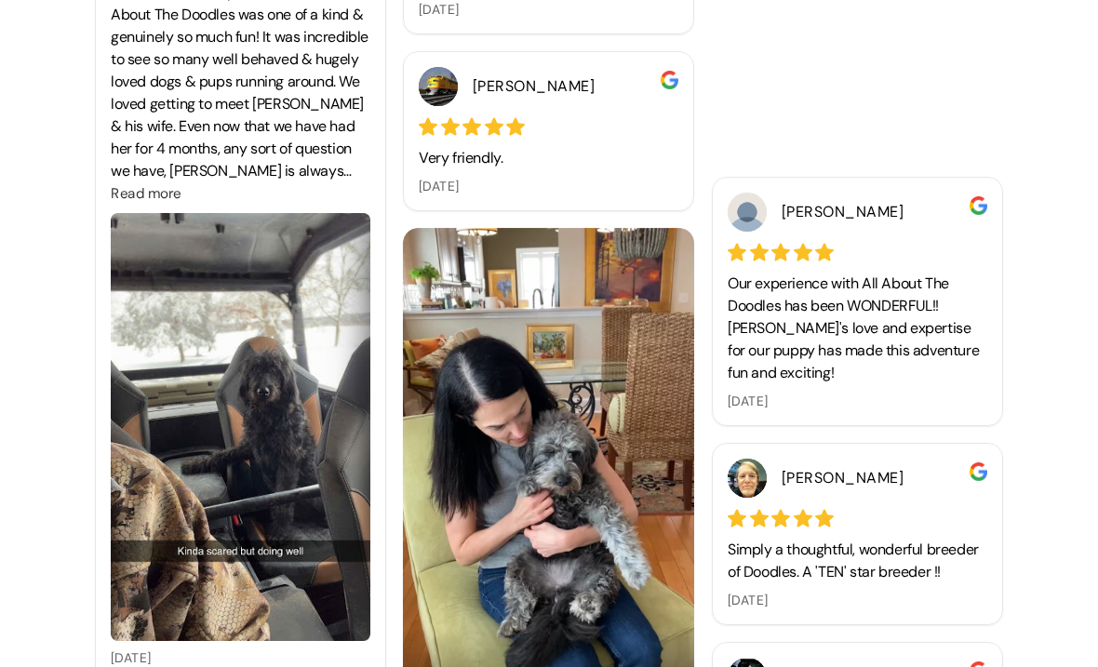
scroll to position [5201, 0]
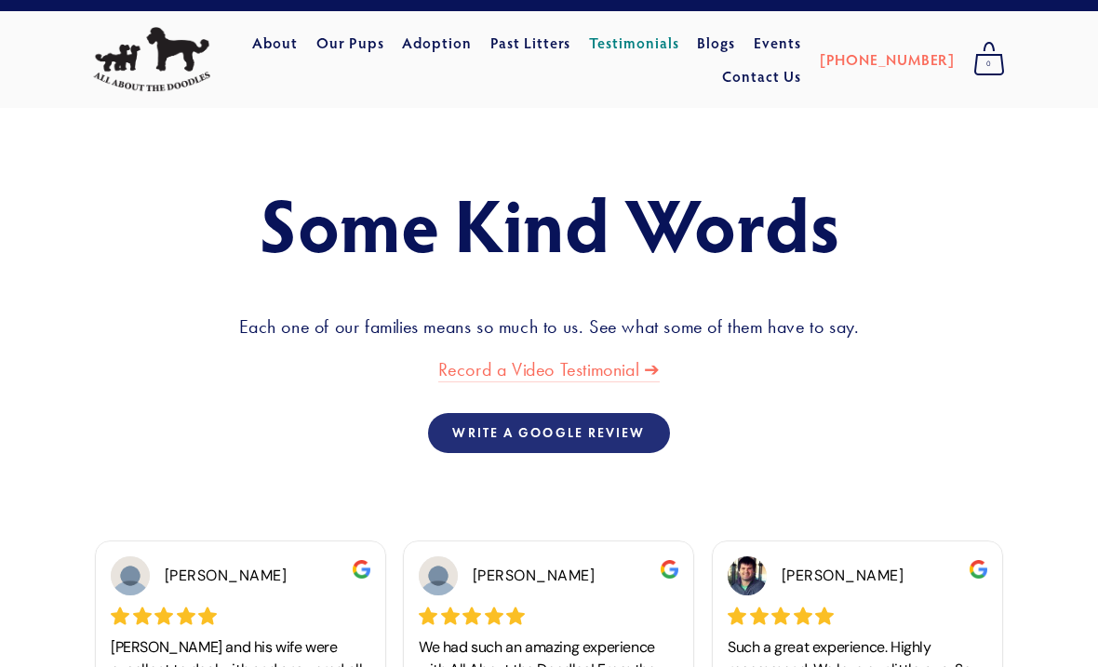
scroll to position [0, 0]
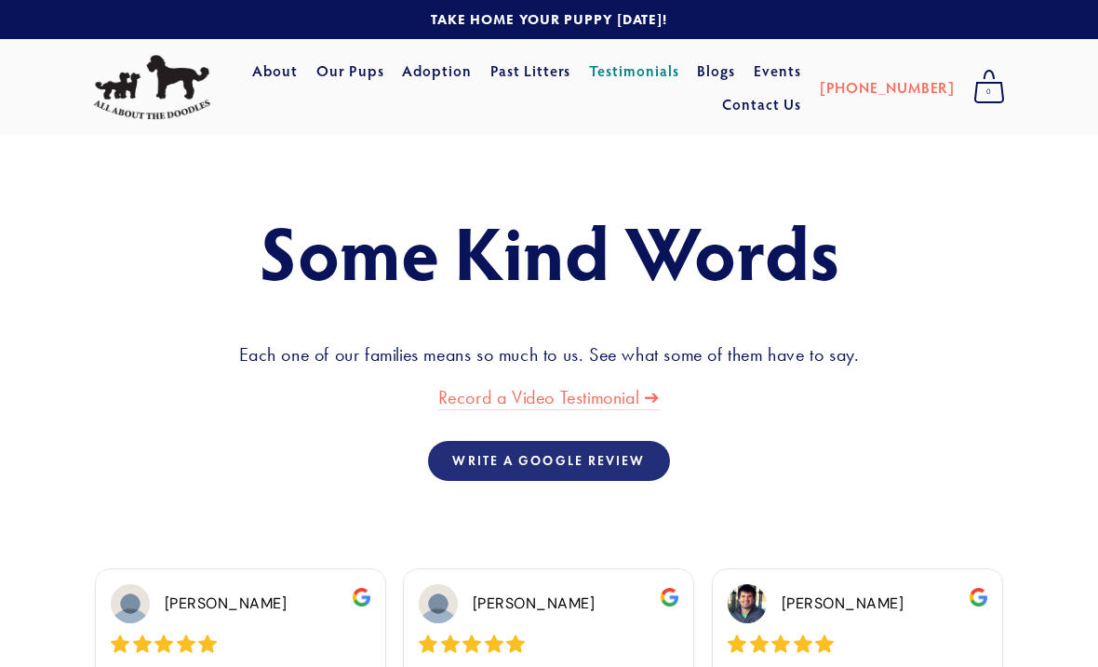
click at [801, 71] on link "Events" at bounding box center [777, 71] width 47 height 34
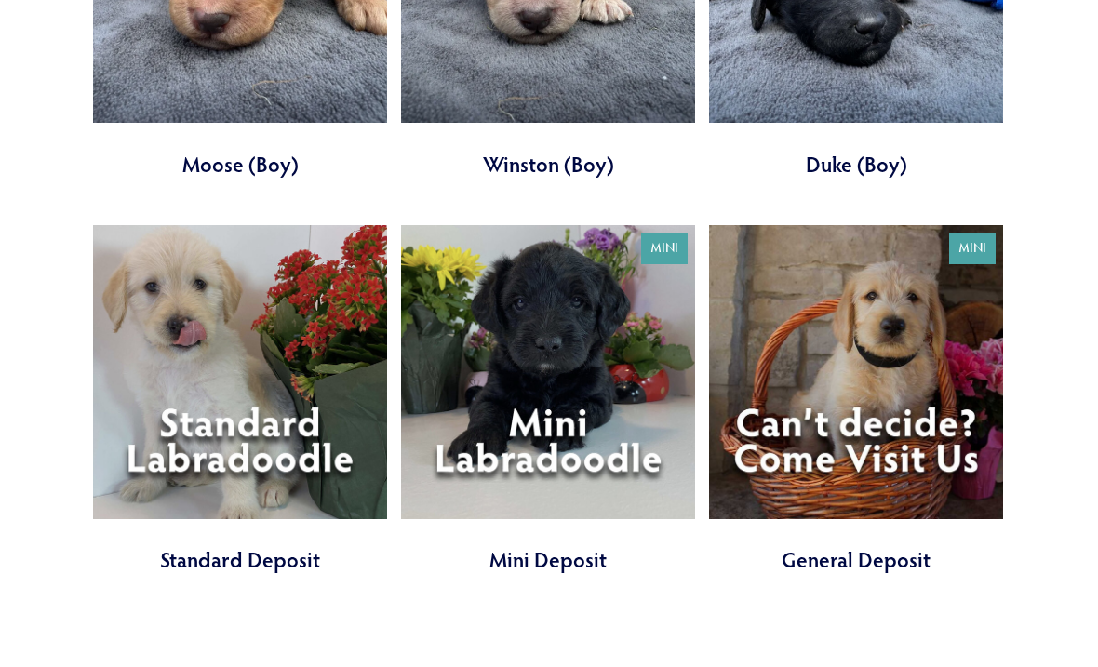
scroll to position [5361, 0]
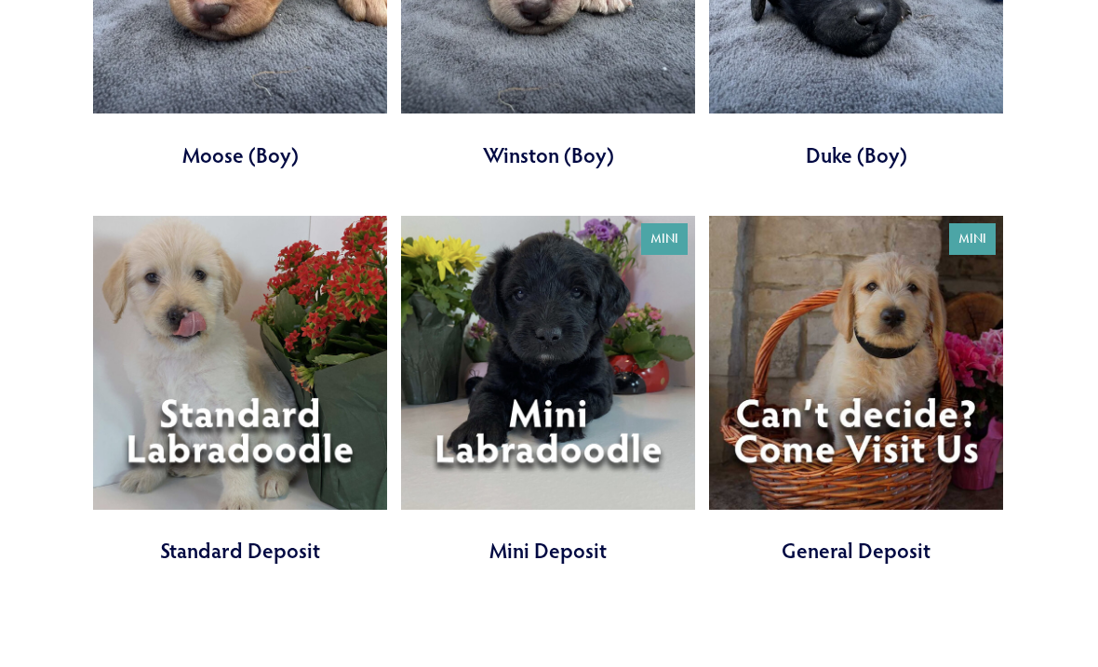
click at [870, 380] on link at bounding box center [856, 391] width 294 height 350
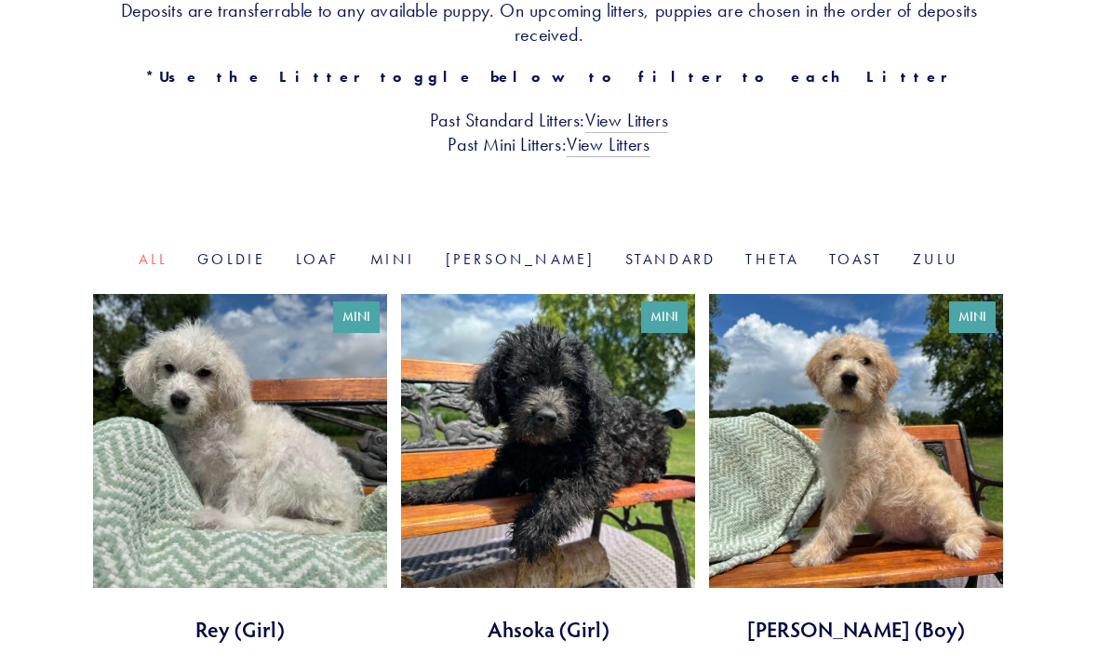
scroll to position [496, 0]
click at [416, 250] on link "Mini" at bounding box center [393, 259] width 46 height 18
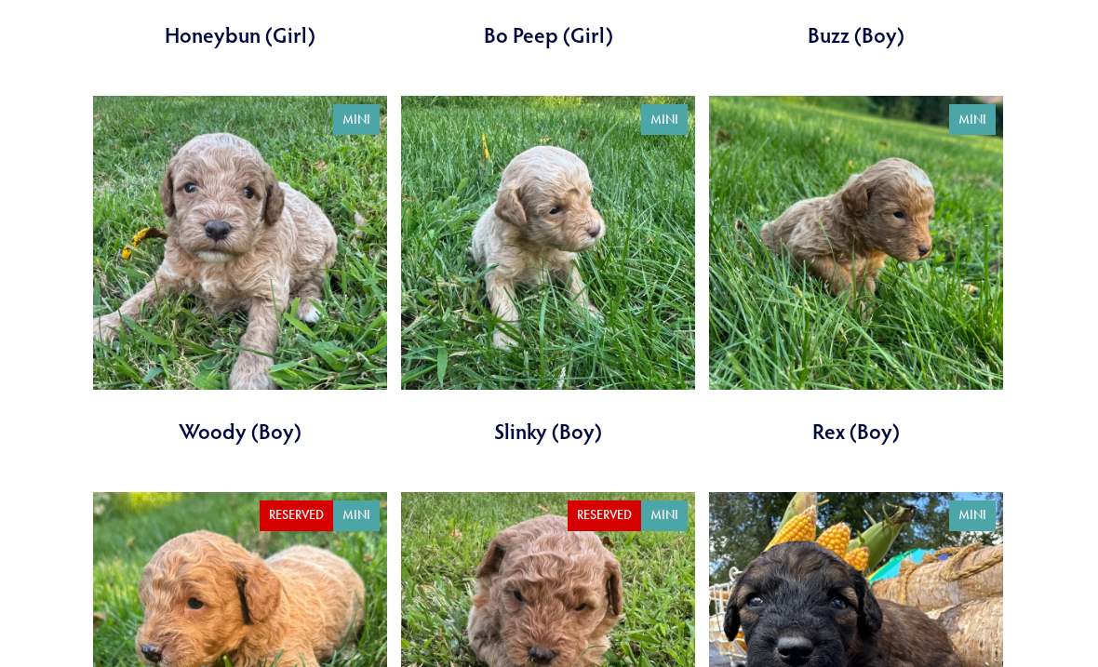
scroll to position [1885, 0]
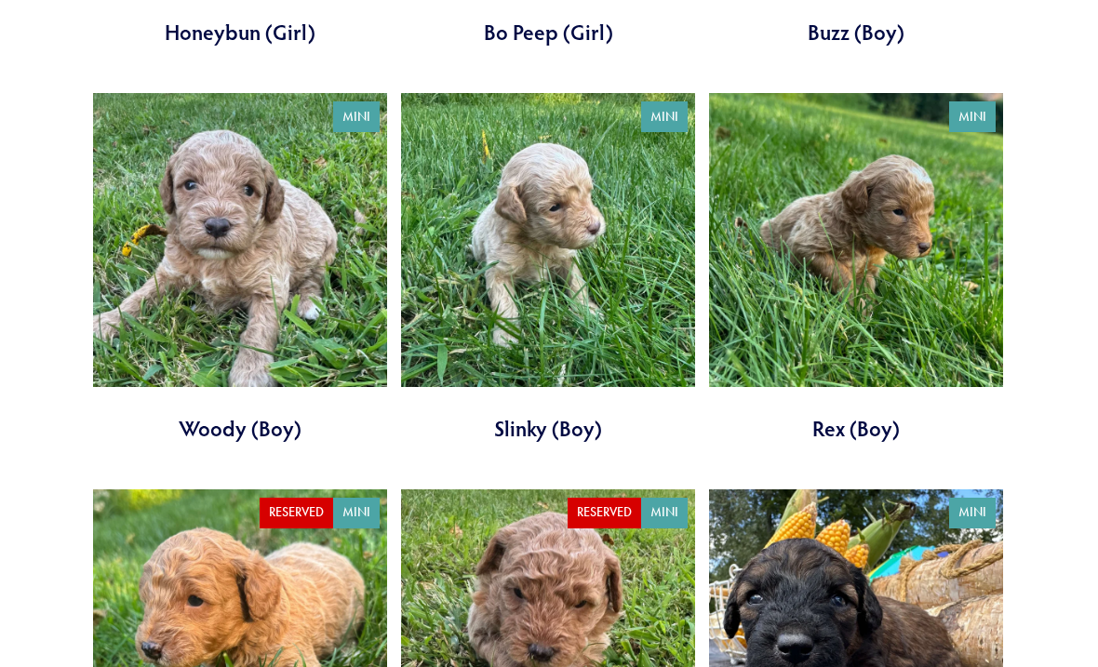
click at [240, 283] on link at bounding box center [240, 269] width 294 height 350
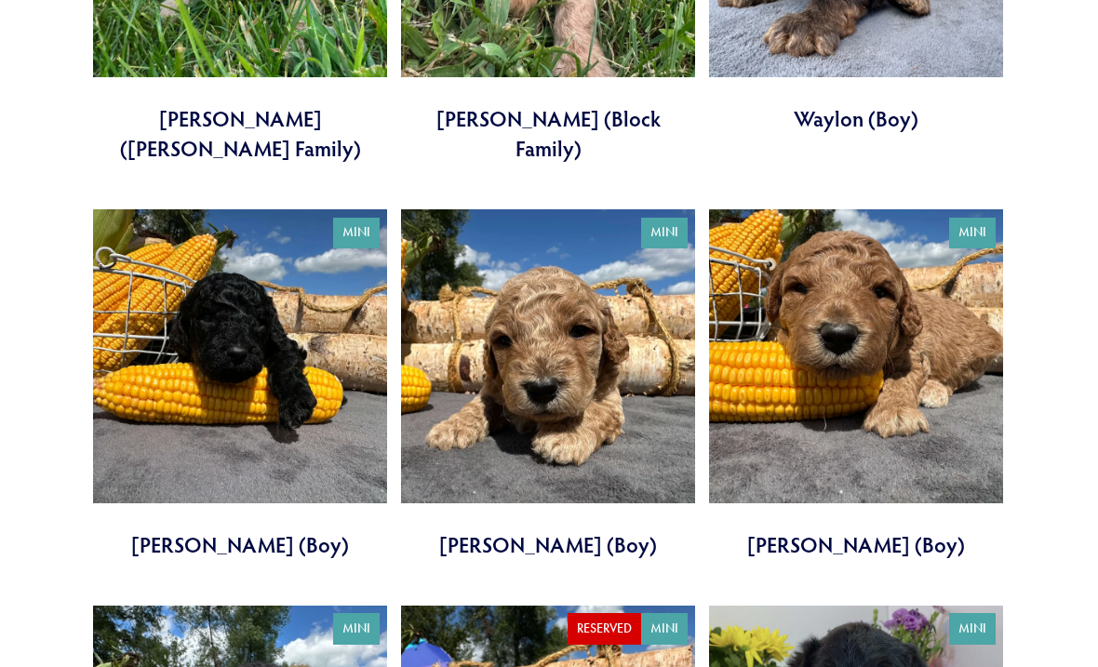
scroll to position [2618, 0]
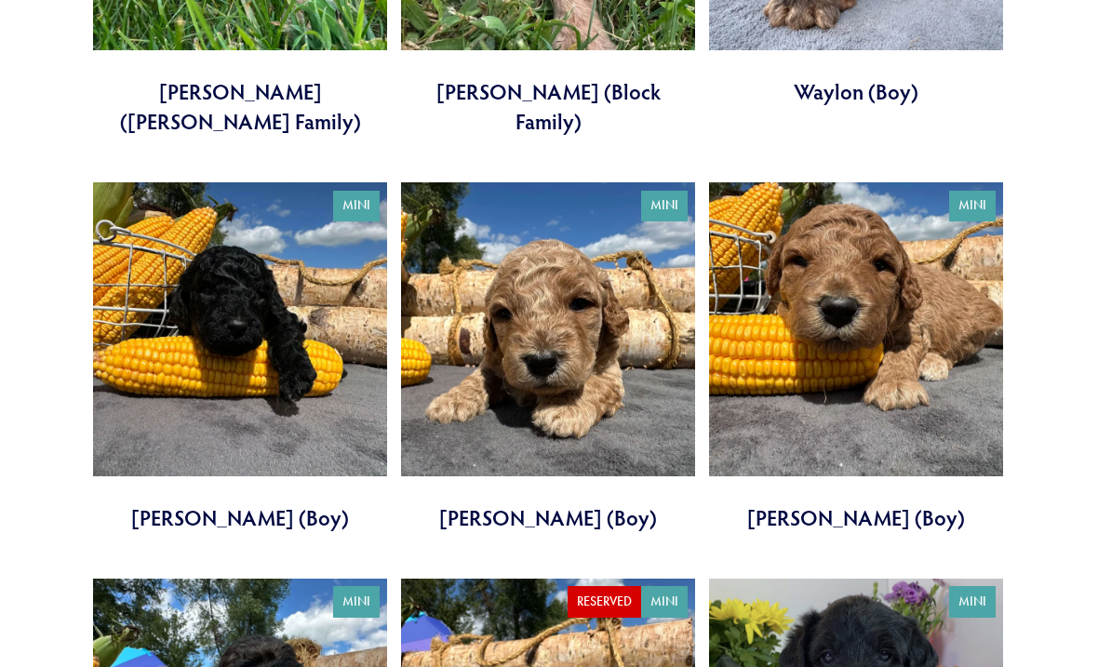
click at [237, 316] on link at bounding box center [240, 358] width 294 height 350
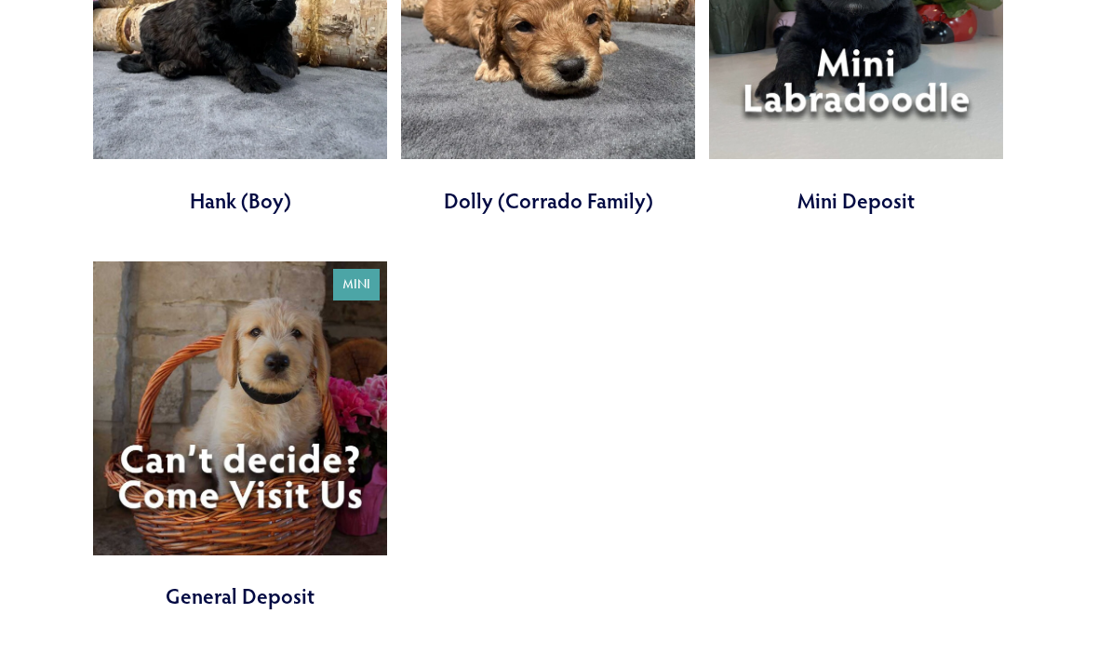
scroll to position [3334, 0]
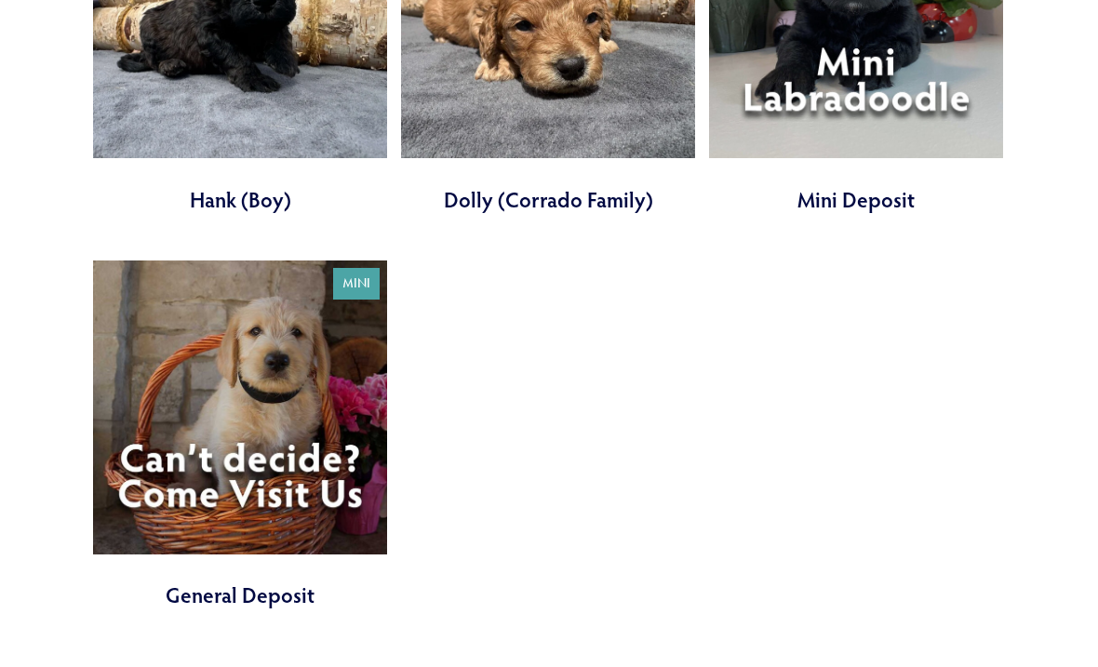
click at [207, 371] on link at bounding box center [240, 436] width 294 height 350
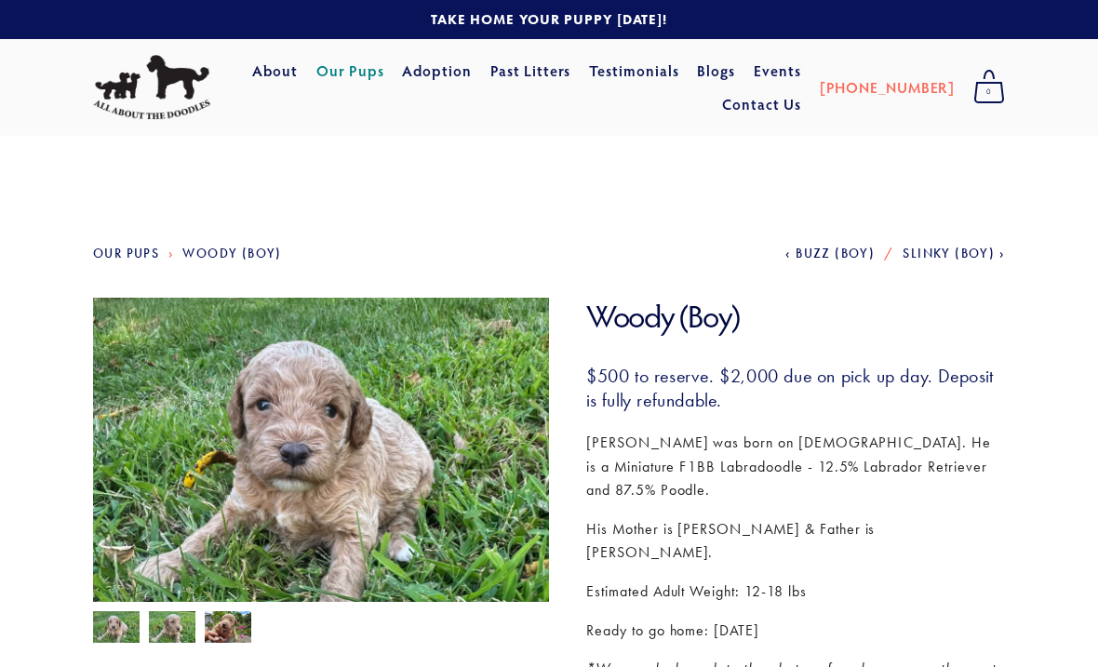
click at [176, 629] on img at bounding box center [172, 629] width 47 height 35
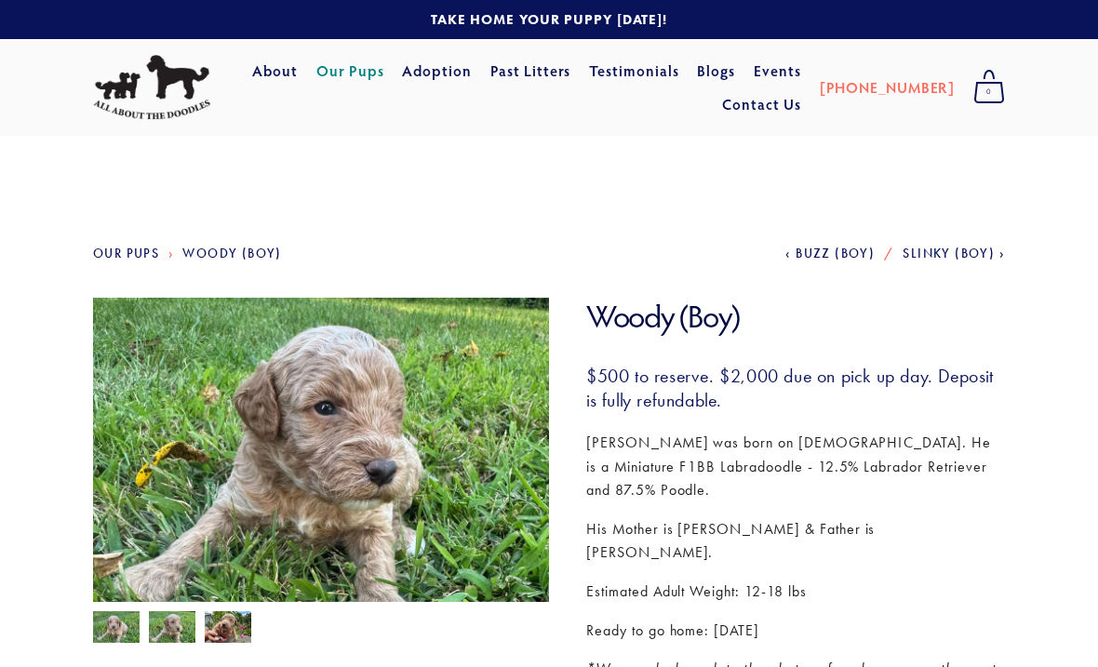
click at [227, 637] on img at bounding box center [228, 629] width 47 height 35
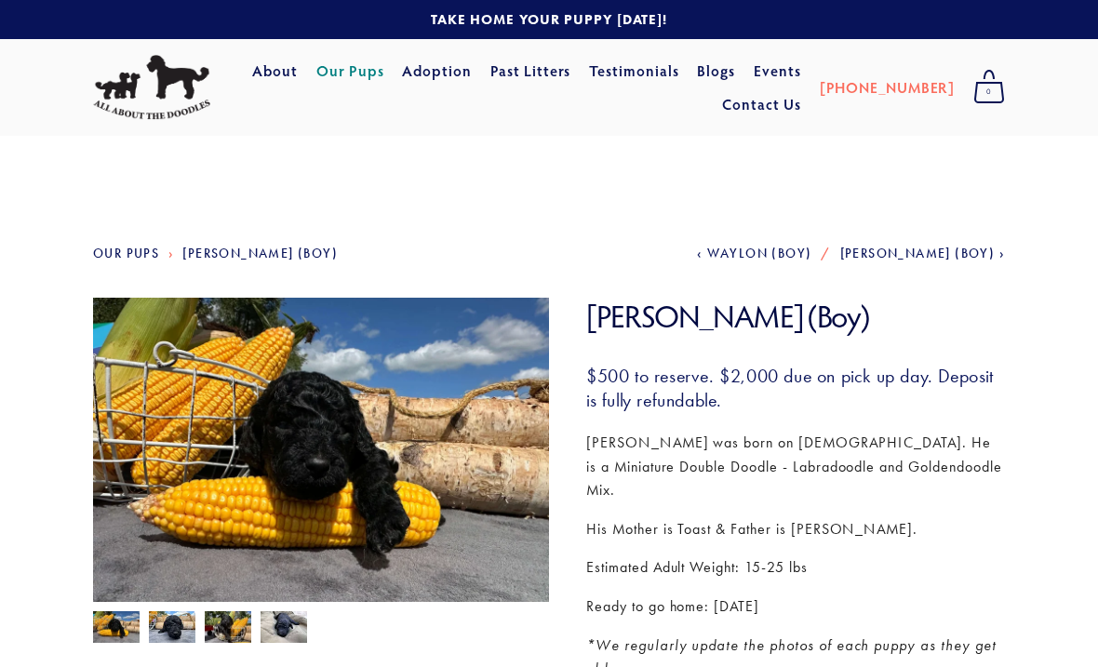
click at [175, 640] on img at bounding box center [172, 627] width 47 height 35
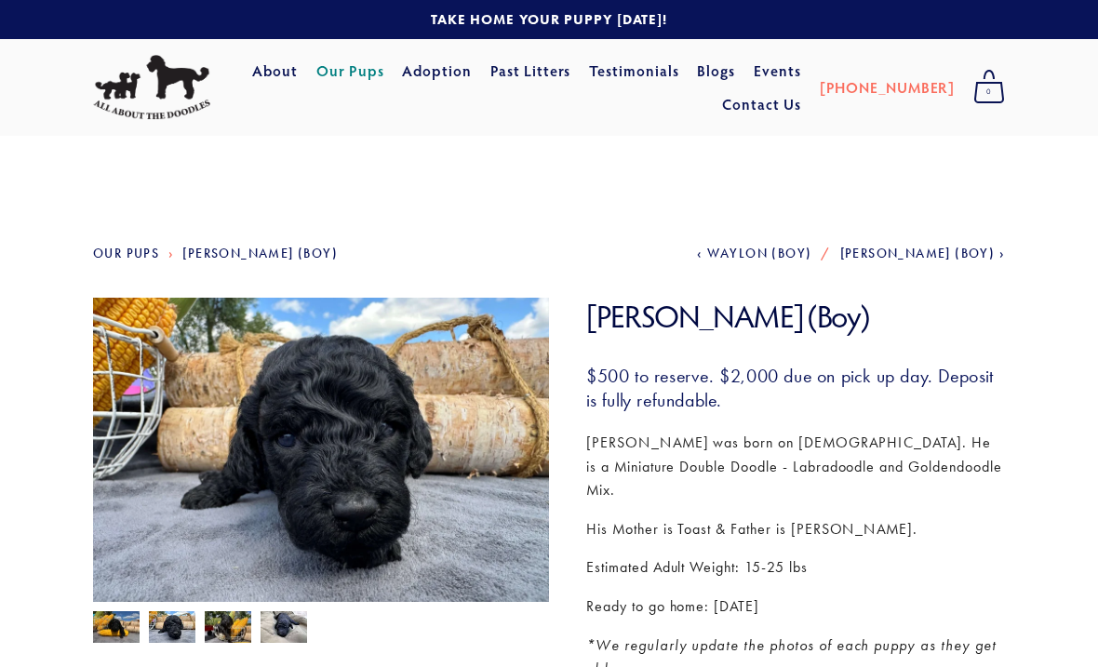
click at [231, 620] on img at bounding box center [228, 629] width 47 height 35
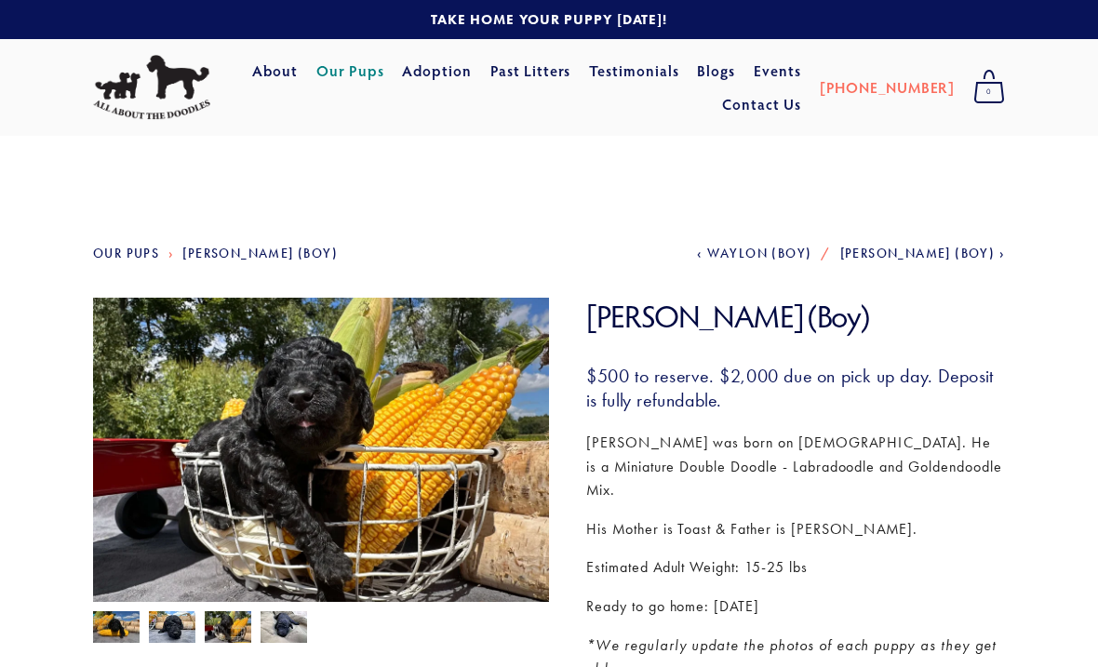
click at [283, 628] on img at bounding box center [284, 627] width 47 height 35
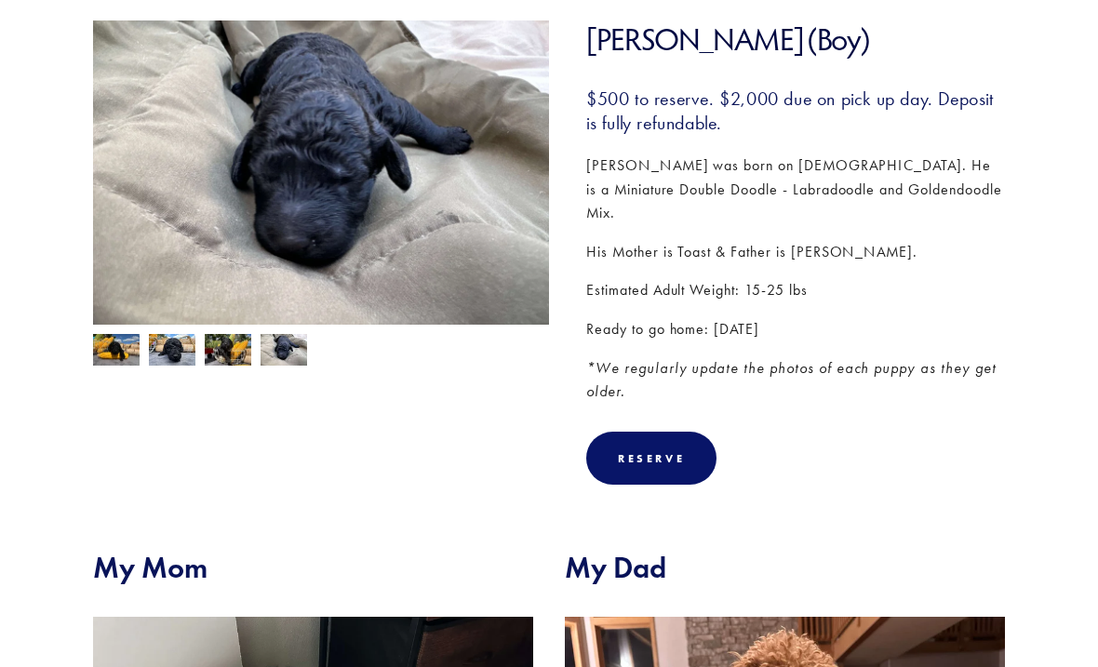
scroll to position [276, 0]
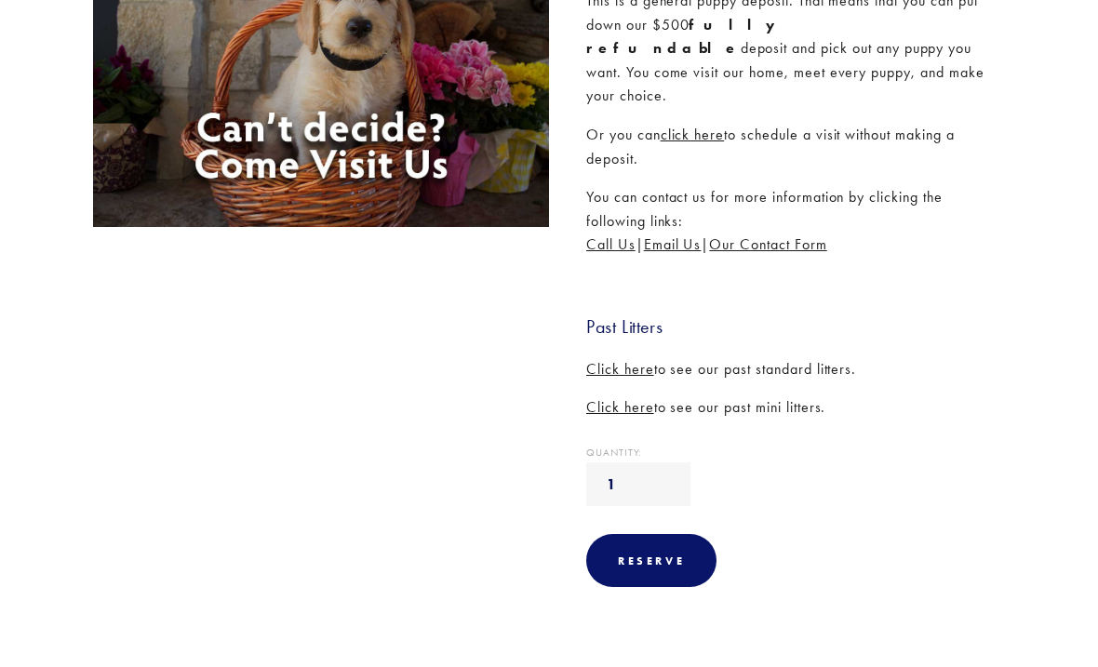
scroll to position [375, 0]
click at [616, 398] on span "Click here" at bounding box center [620, 407] width 68 height 18
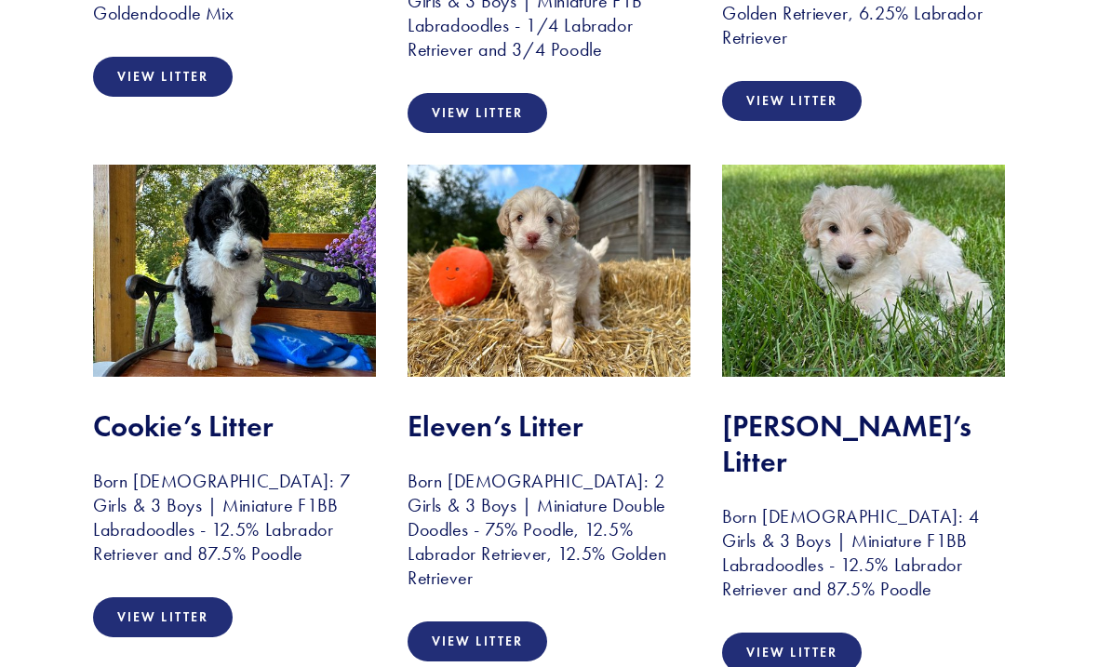
scroll to position [1367, 0]
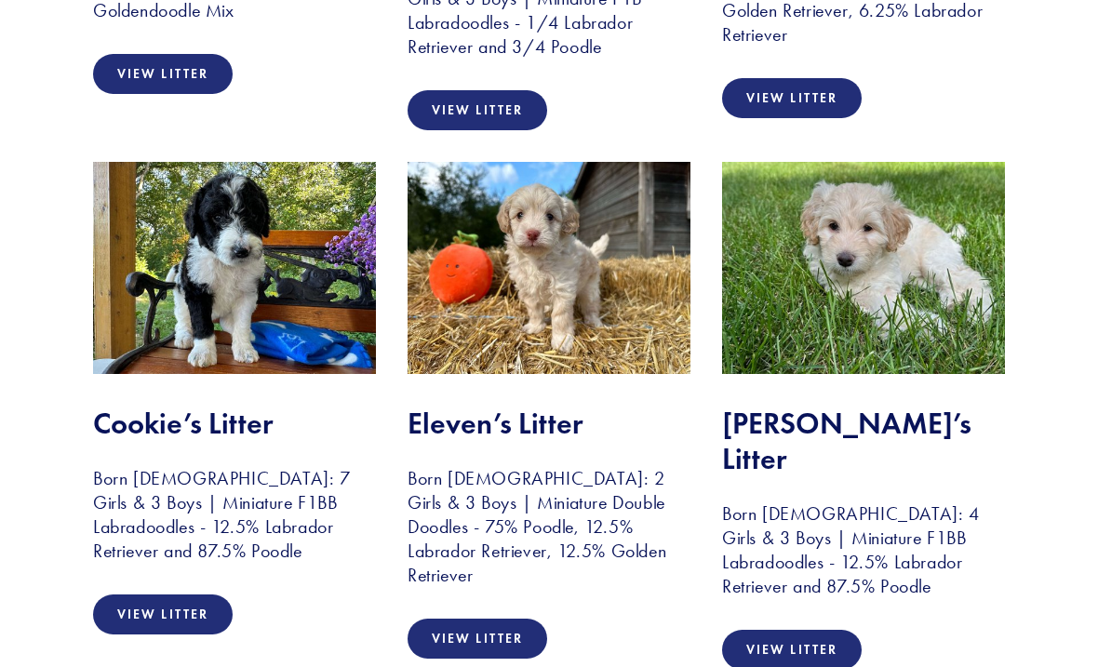
click at [787, 630] on link "View Litter" at bounding box center [792, 650] width 140 height 40
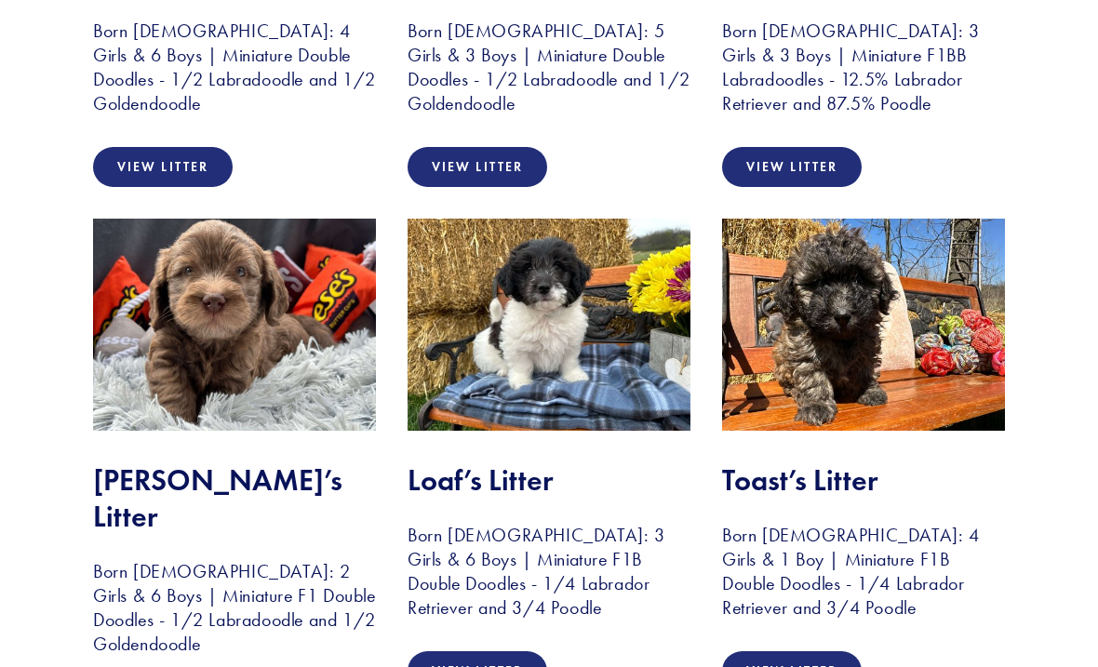
scroll to position [2386, 0]
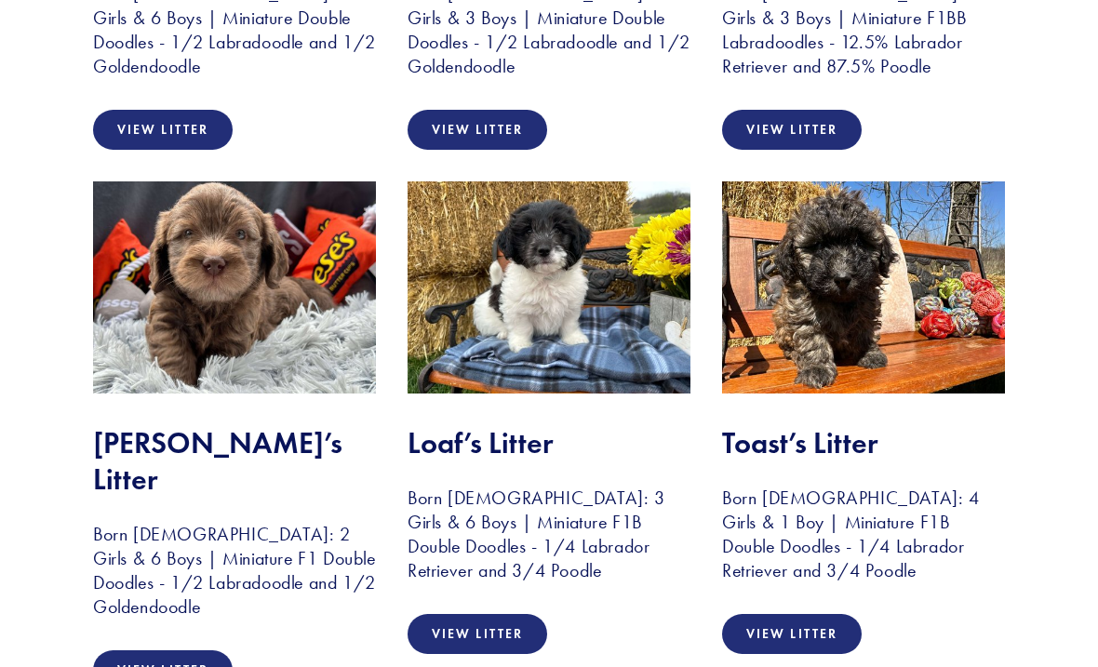
click at [495, 614] on link "View Litter" at bounding box center [478, 634] width 140 height 40
click at [486, 614] on link "View Litter" at bounding box center [478, 634] width 140 height 40
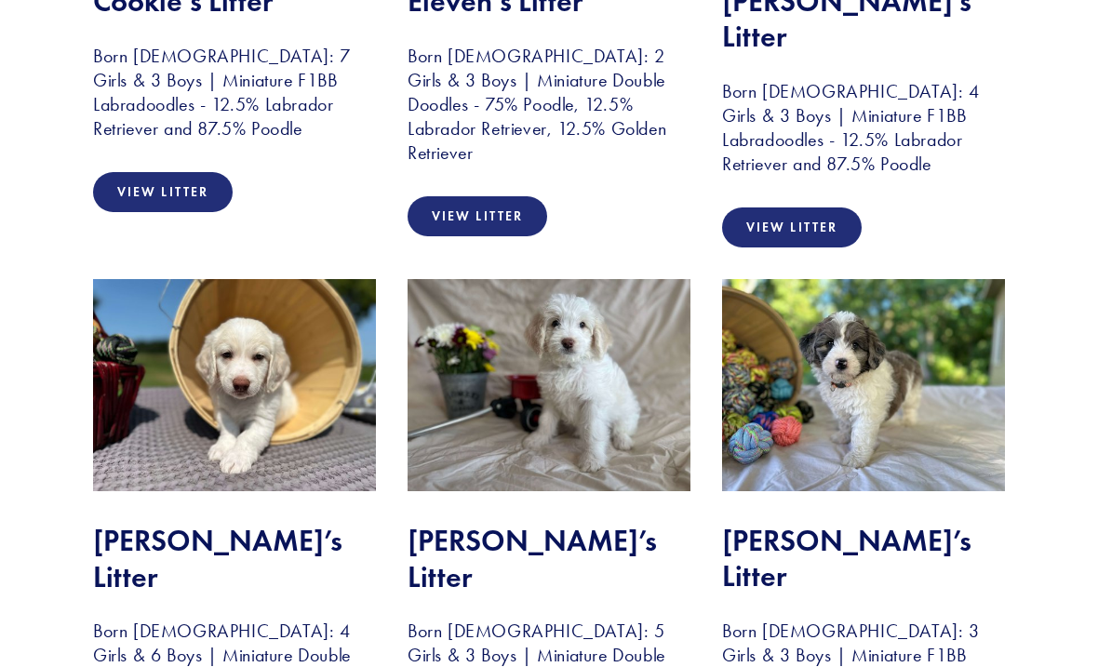
scroll to position [1805, 0]
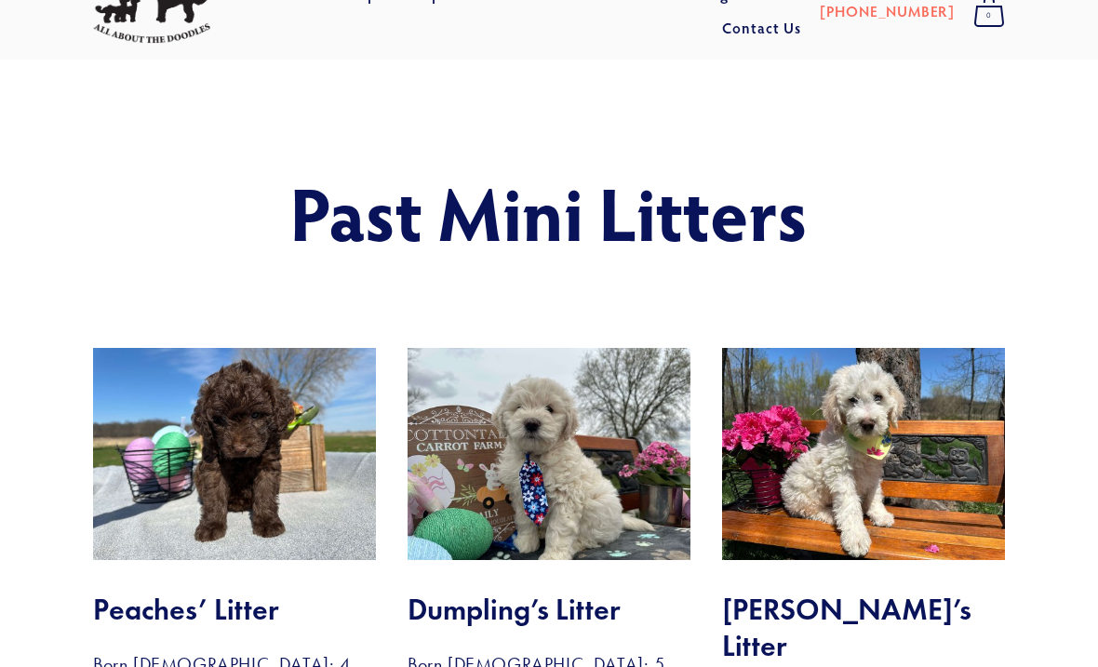
scroll to position [0, 0]
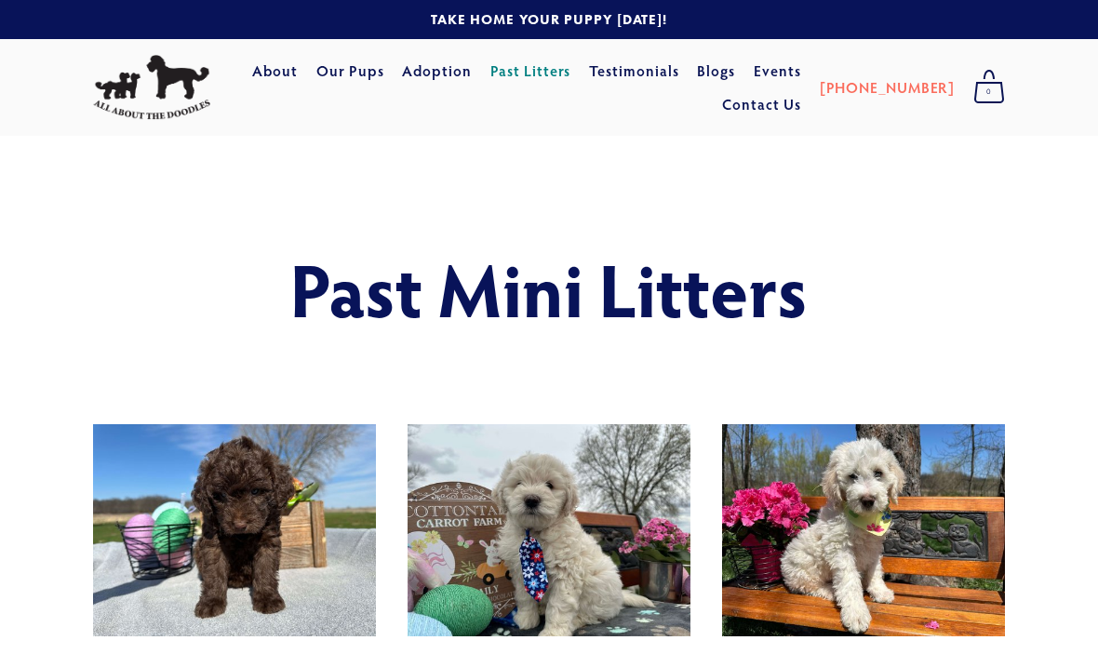
click at [472, 75] on link "Adoption" at bounding box center [437, 71] width 70 height 34
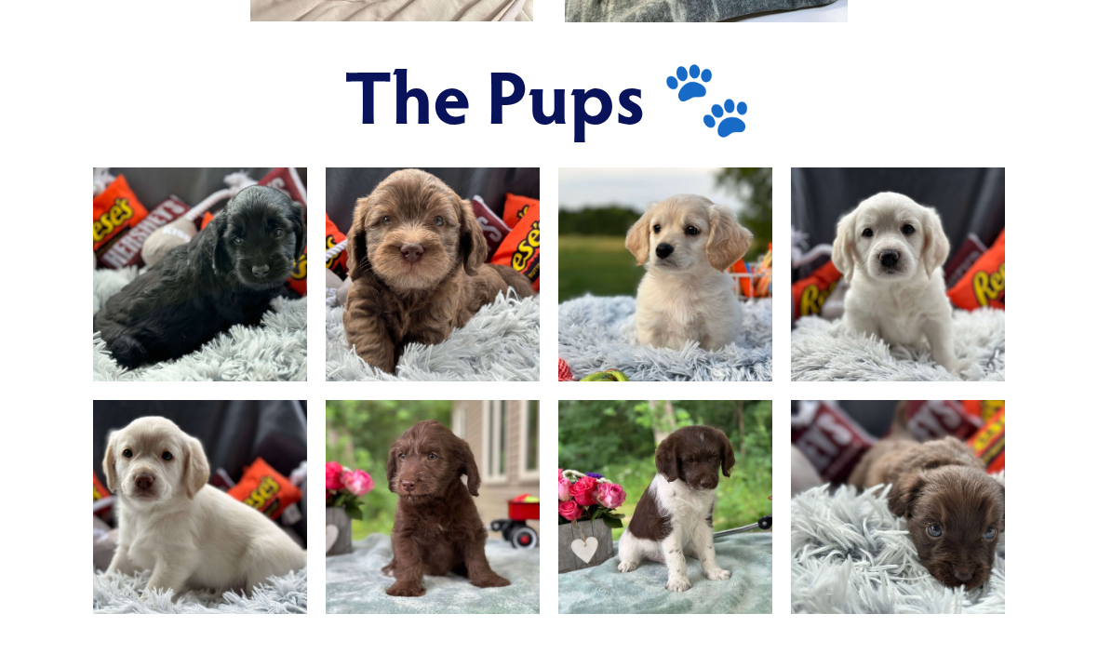
scroll to position [1063, 0]
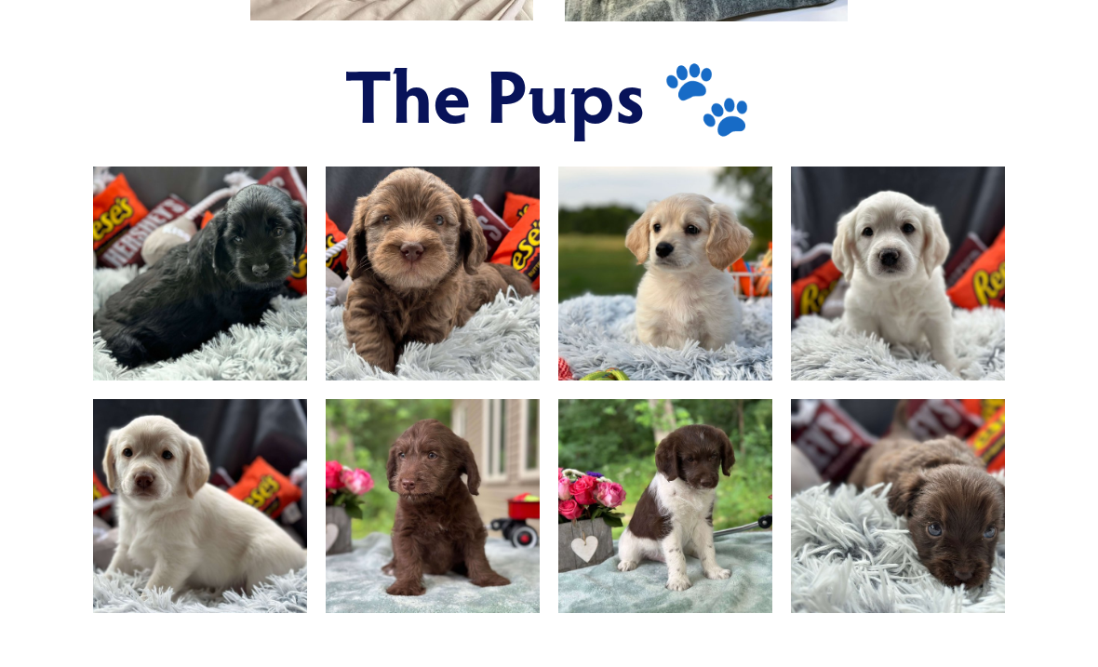
click at [720, 528] on img at bounding box center [666, 507] width 286 height 214
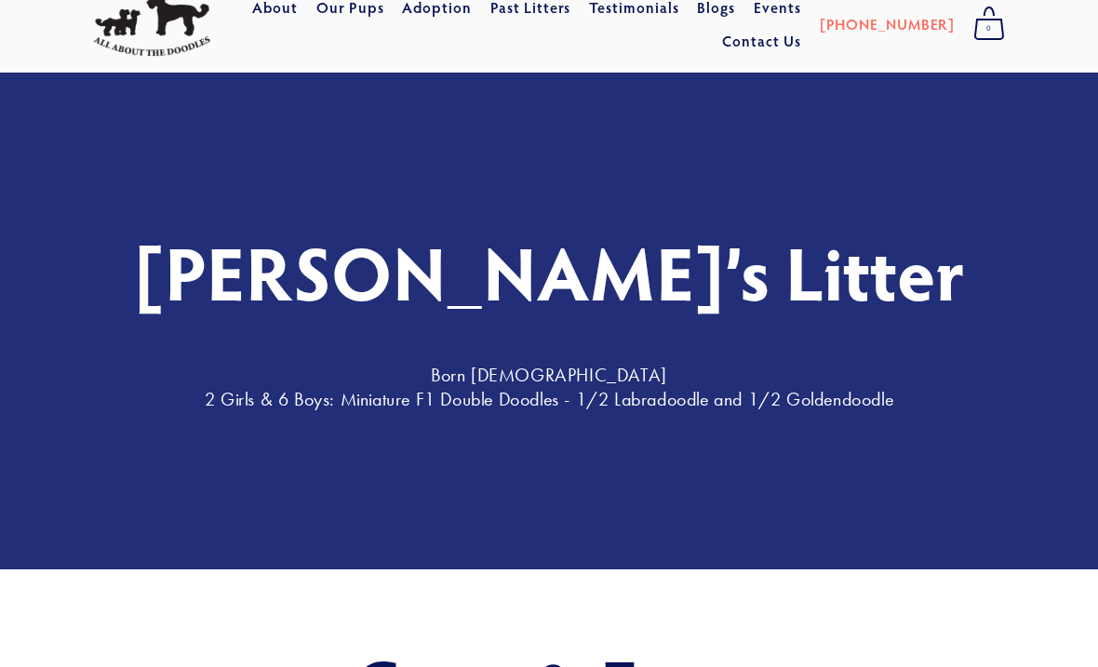
scroll to position [61, 0]
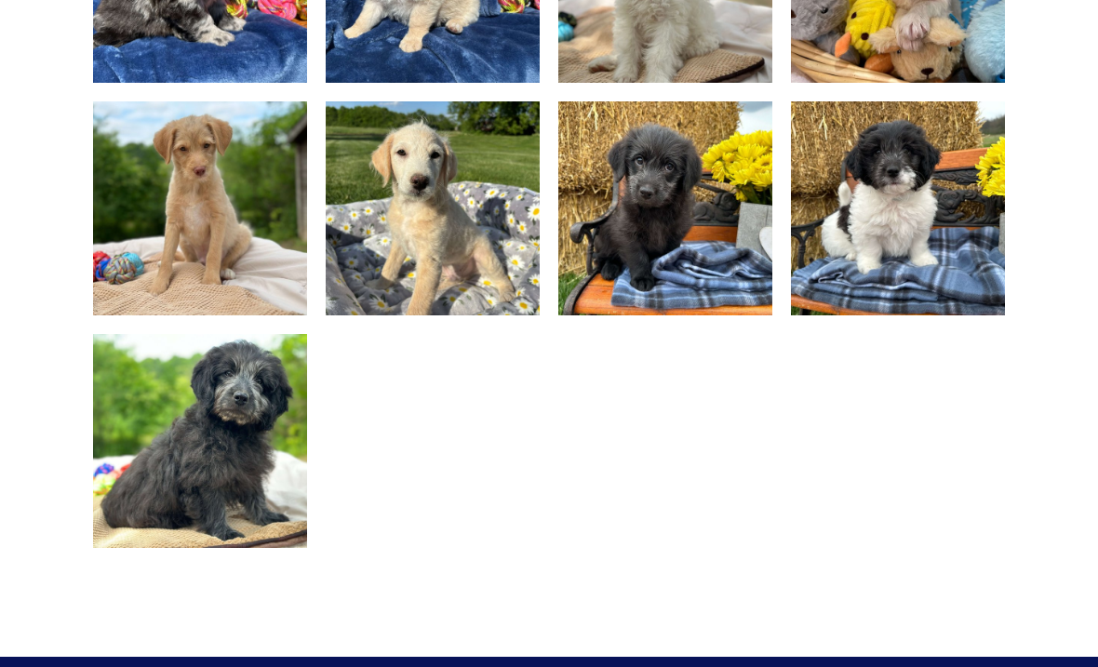
scroll to position [1341, 0]
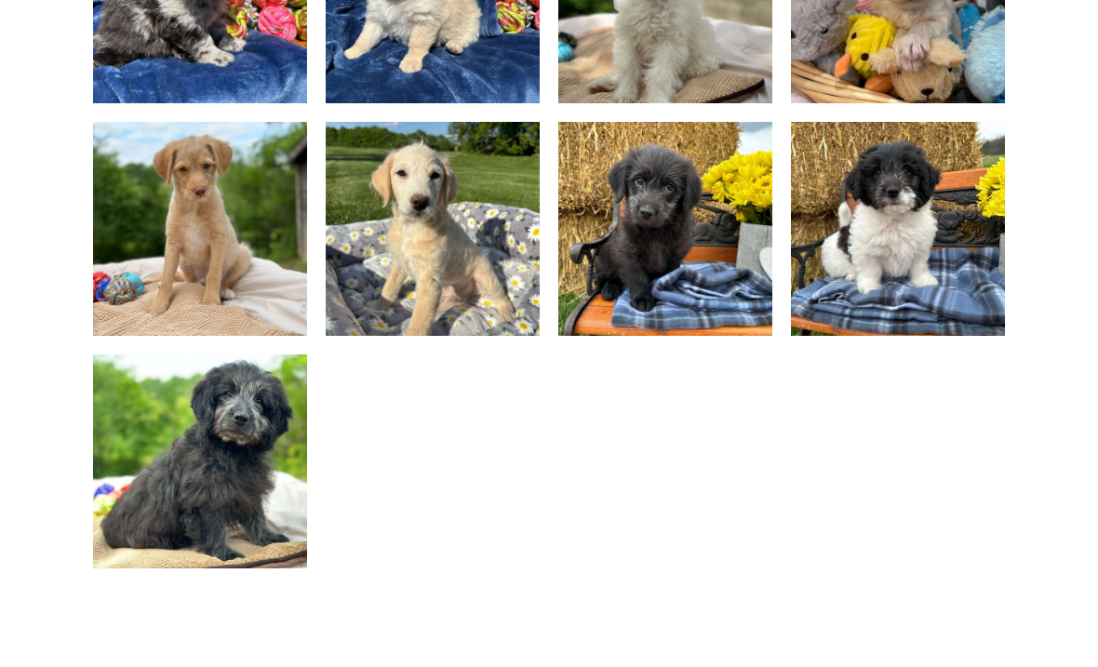
click at [247, 238] on img at bounding box center [201, 229] width 286 height 214
click at [216, 253] on img at bounding box center [201, 229] width 286 height 214
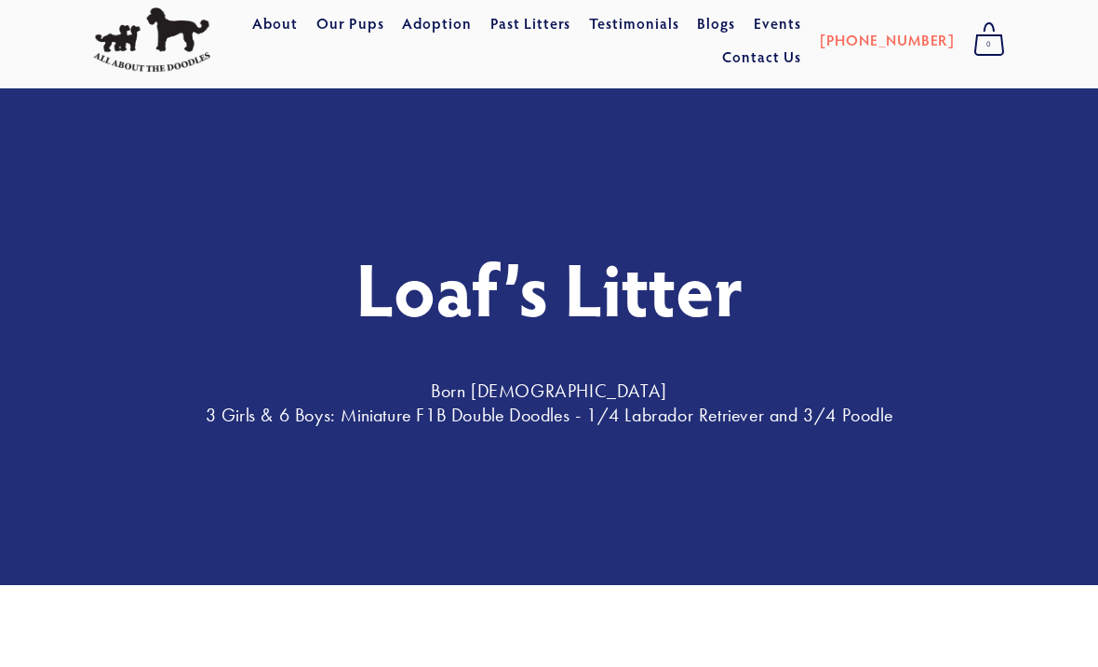
scroll to position [0, 0]
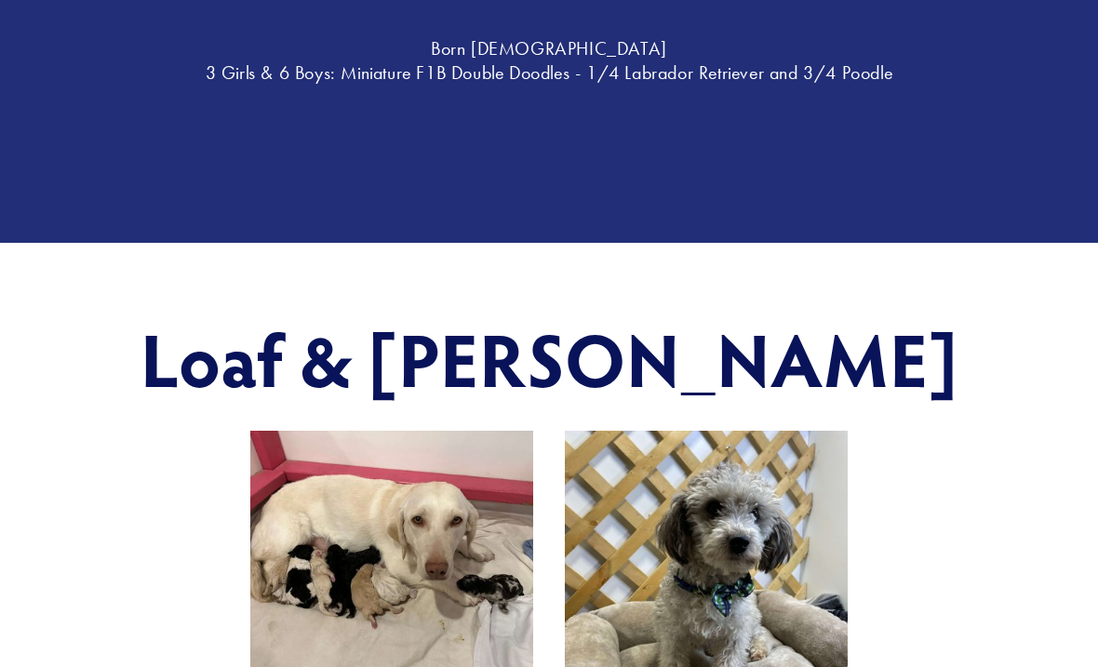
scroll to position [389, 0]
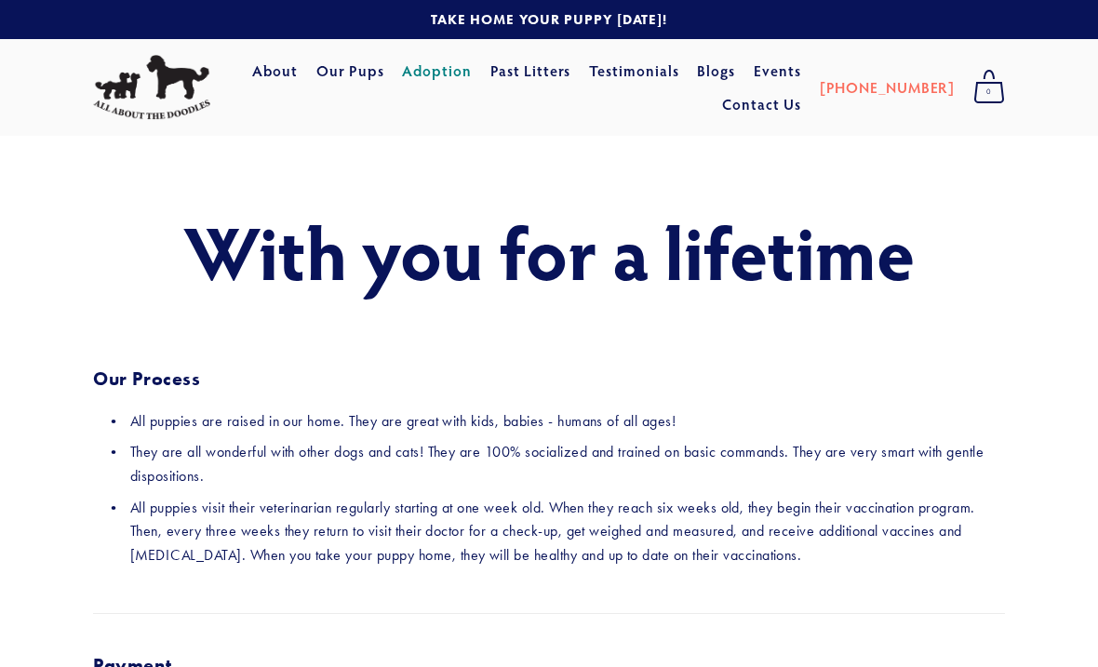
click at [384, 74] on link "Our Pups" at bounding box center [350, 71] width 68 height 34
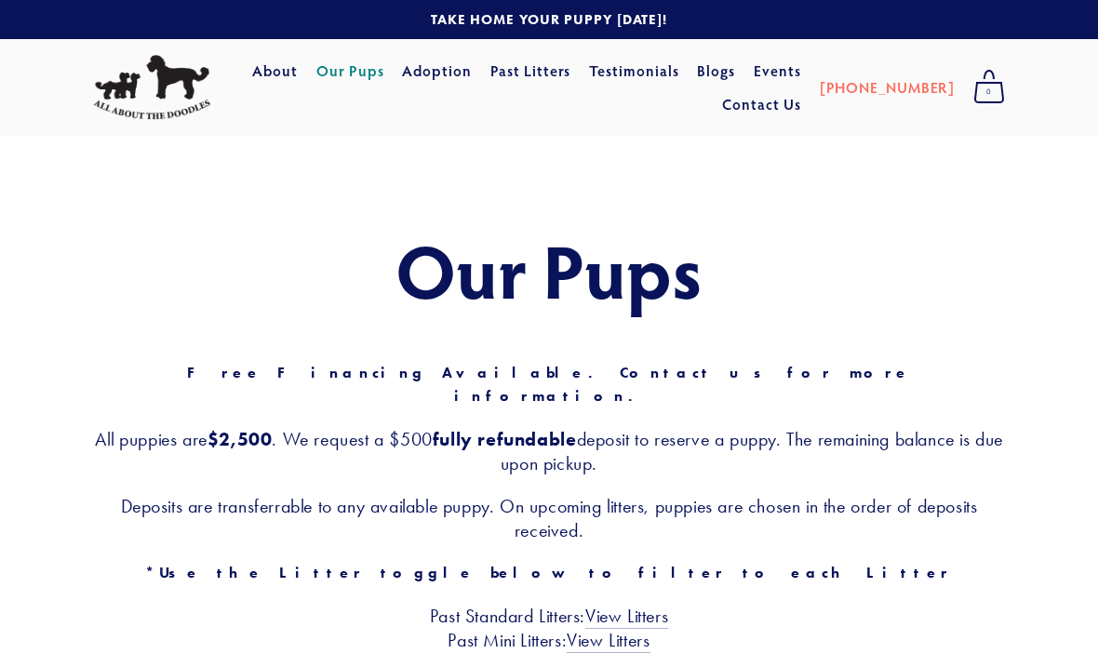
click at [472, 65] on link "Adoption" at bounding box center [437, 71] width 70 height 34
